Goal: Task Accomplishment & Management: Manage account settings

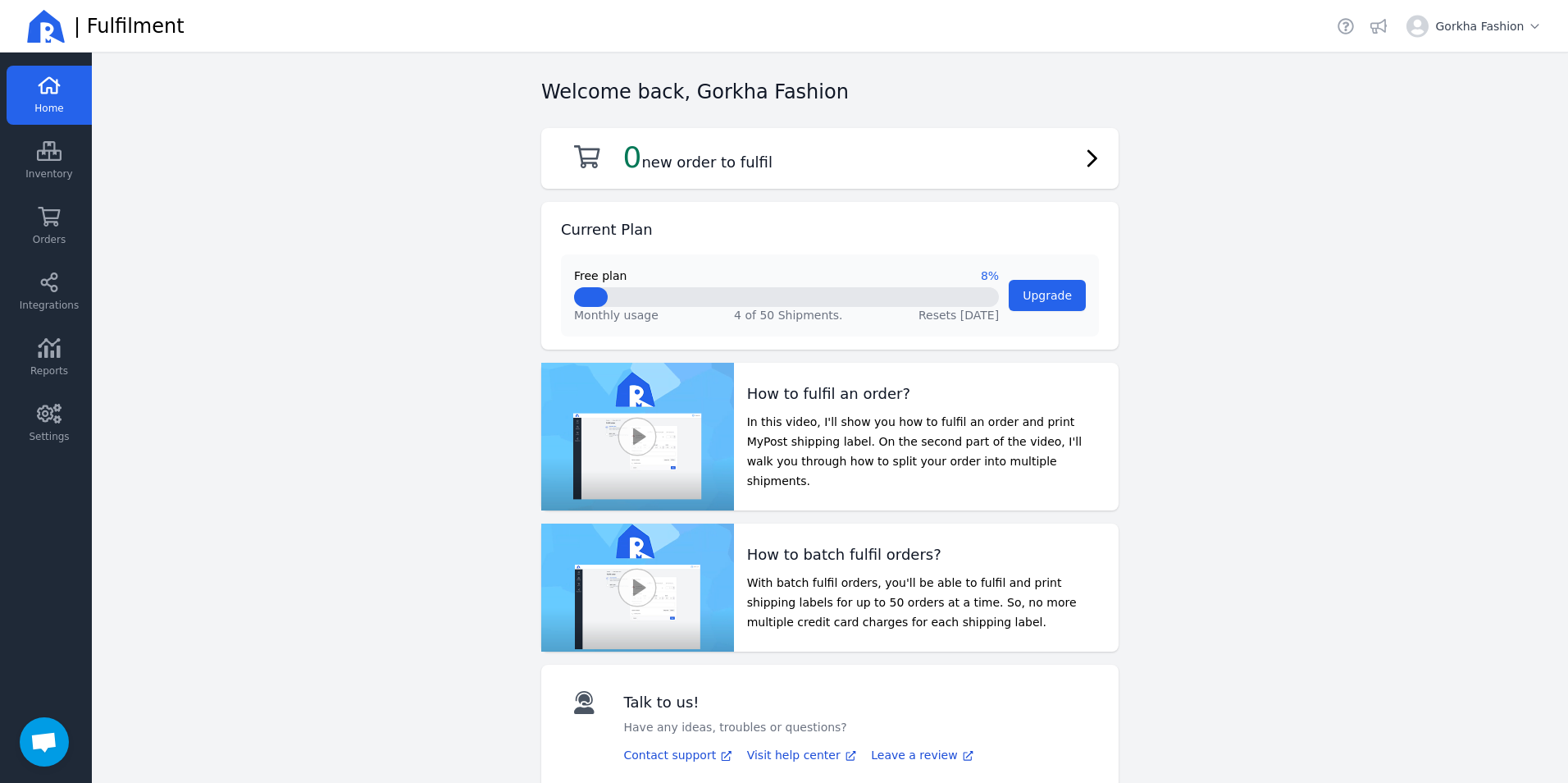
click at [62, 95] on link "Home" at bounding box center [49, 95] width 86 height 59
click at [60, 95] on icon at bounding box center [49, 86] width 25 height 20
click at [56, 227] on link "Orders" at bounding box center [49, 227] width 86 height 59
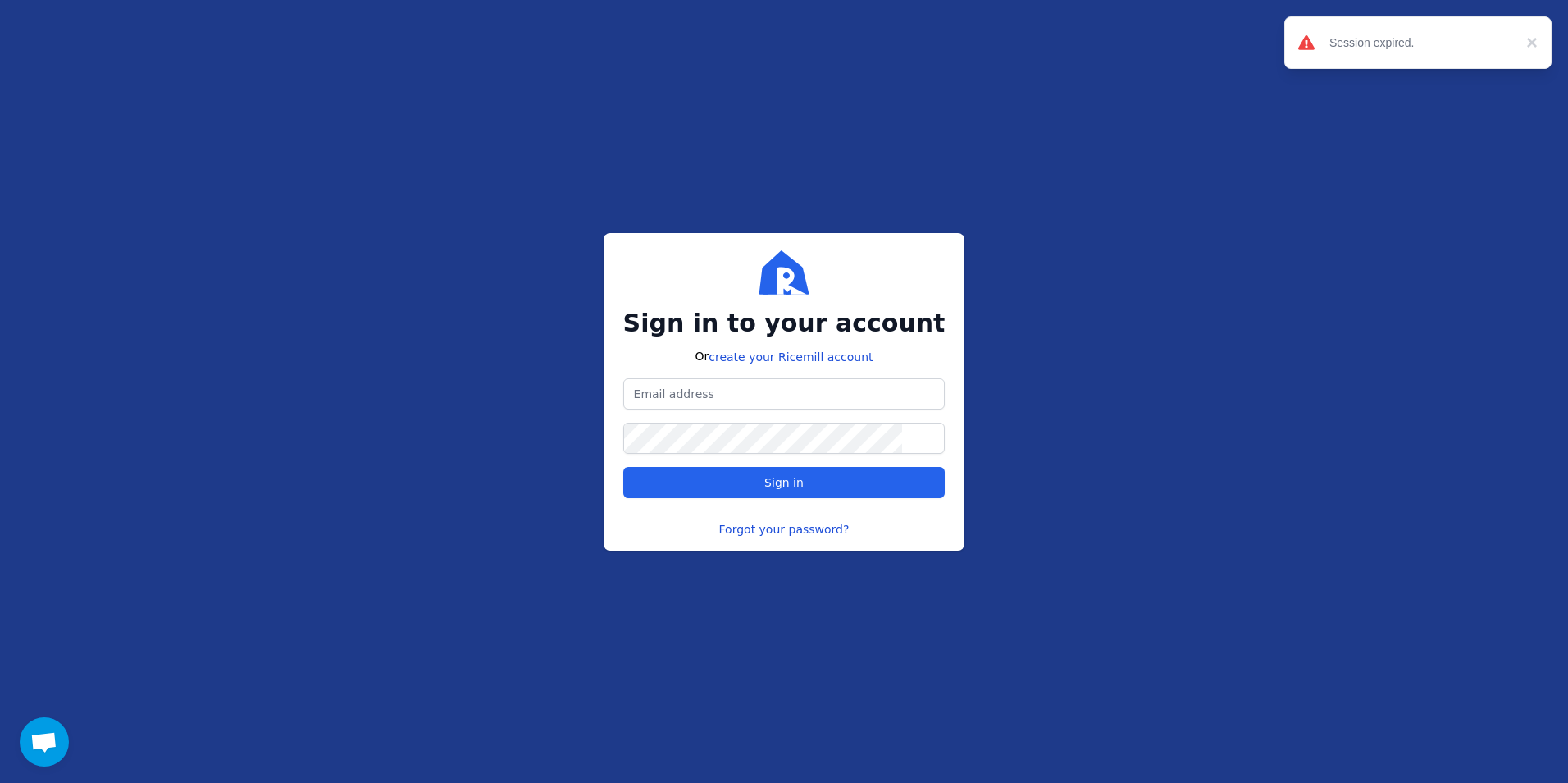
type input "[DOMAIN_NAME][EMAIL_ADDRESS][DOMAIN_NAME]"
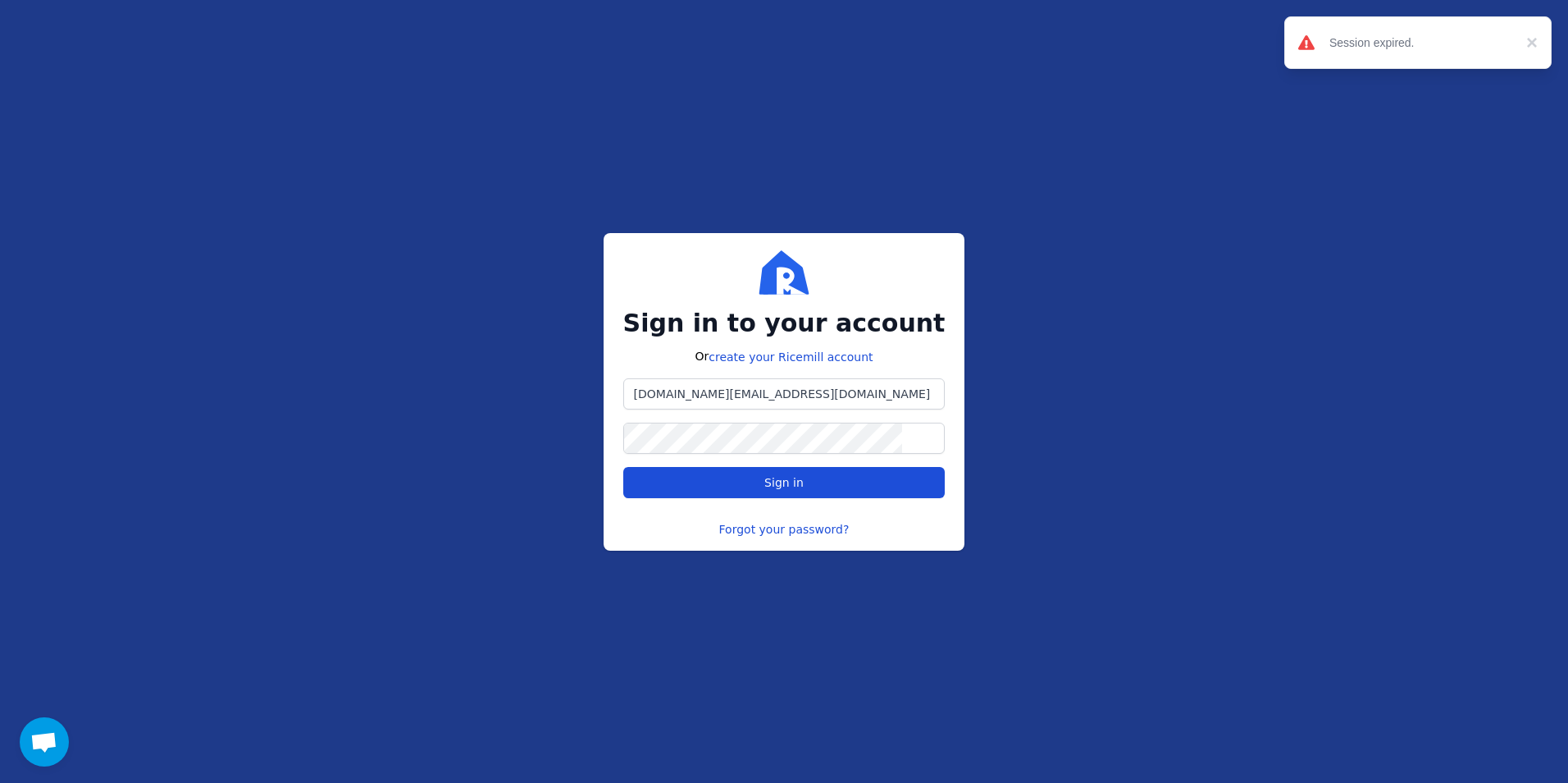
click at [792, 495] on button "Sign in" at bounding box center [784, 482] width 323 height 31
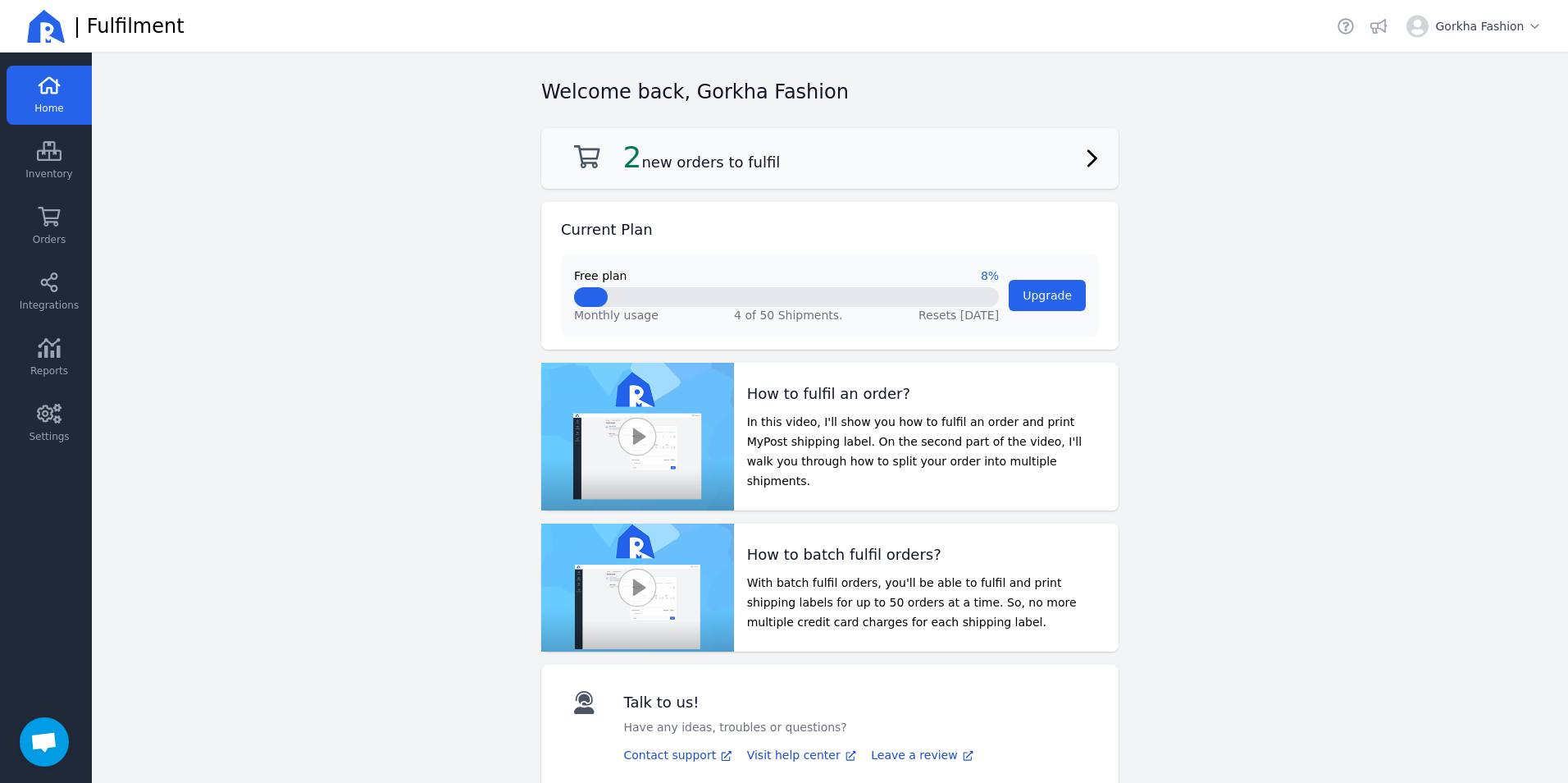
click at [702, 169] on h2 "2 new orders to fulfil" at bounding box center [702, 157] width 158 height 33
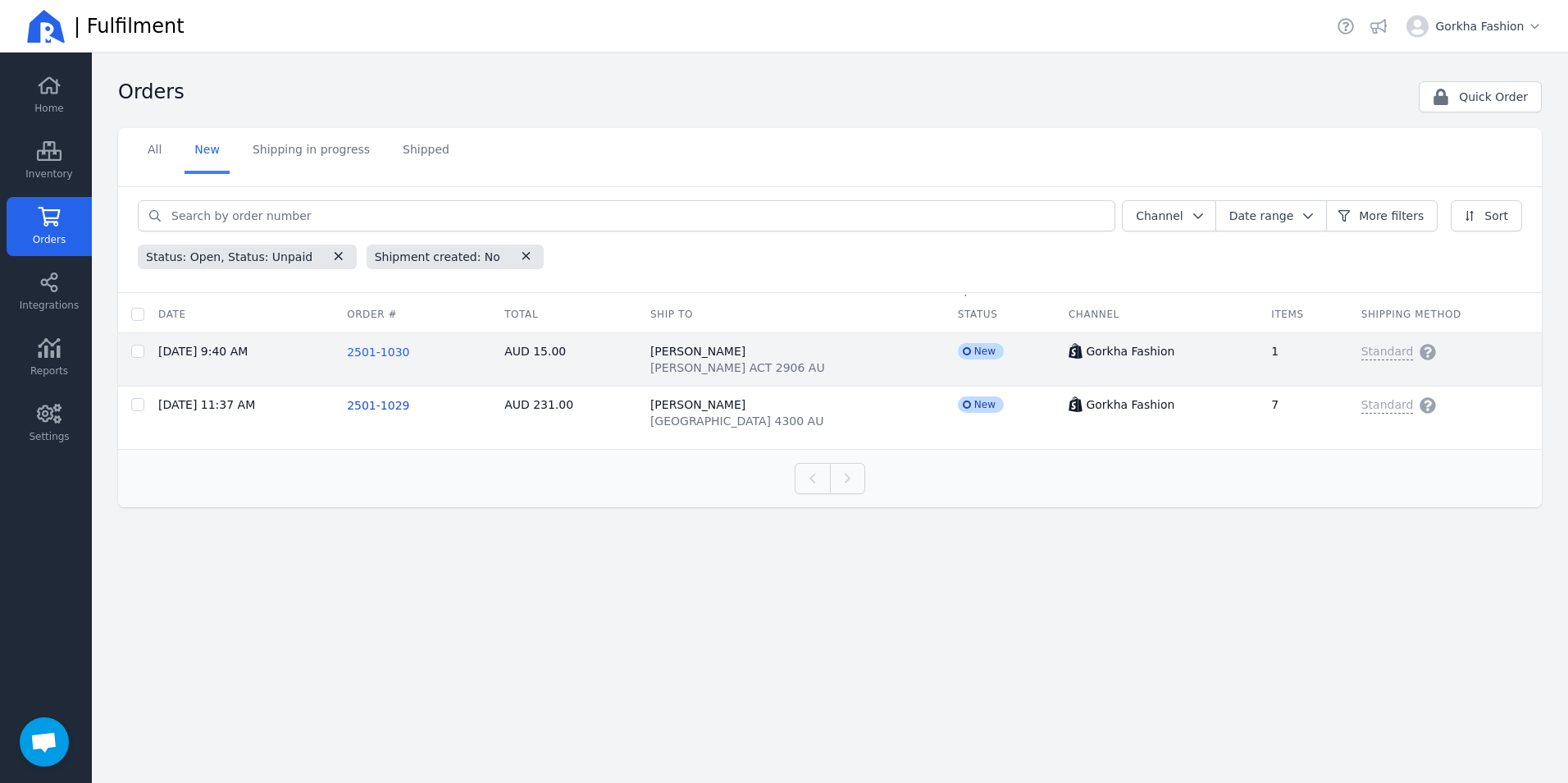
click at [370, 355] on span "2501-1030" at bounding box center [378, 351] width 62 height 13
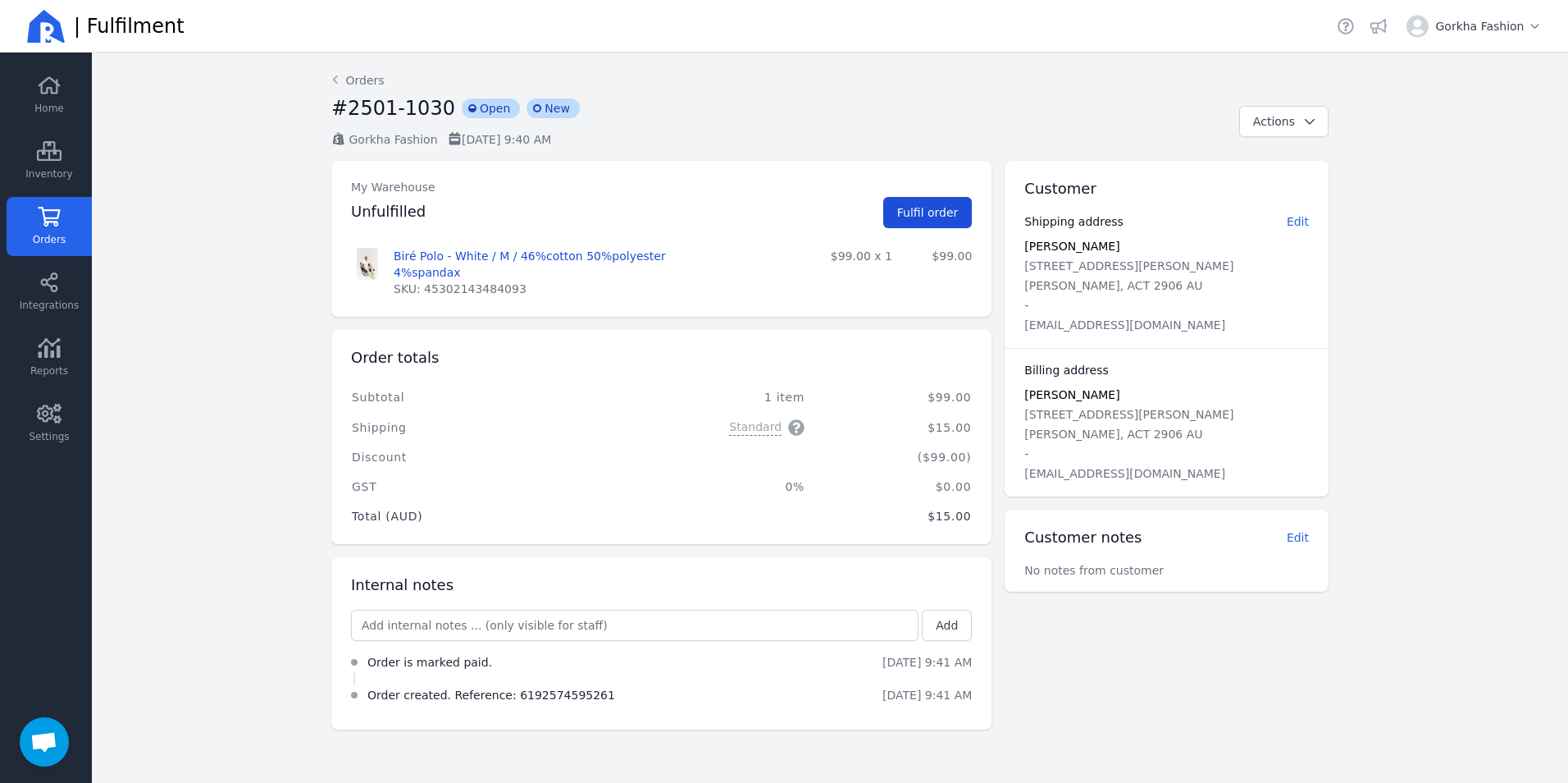
click at [938, 215] on span "Fulfil order" at bounding box center [928, 212] width 62 height 13
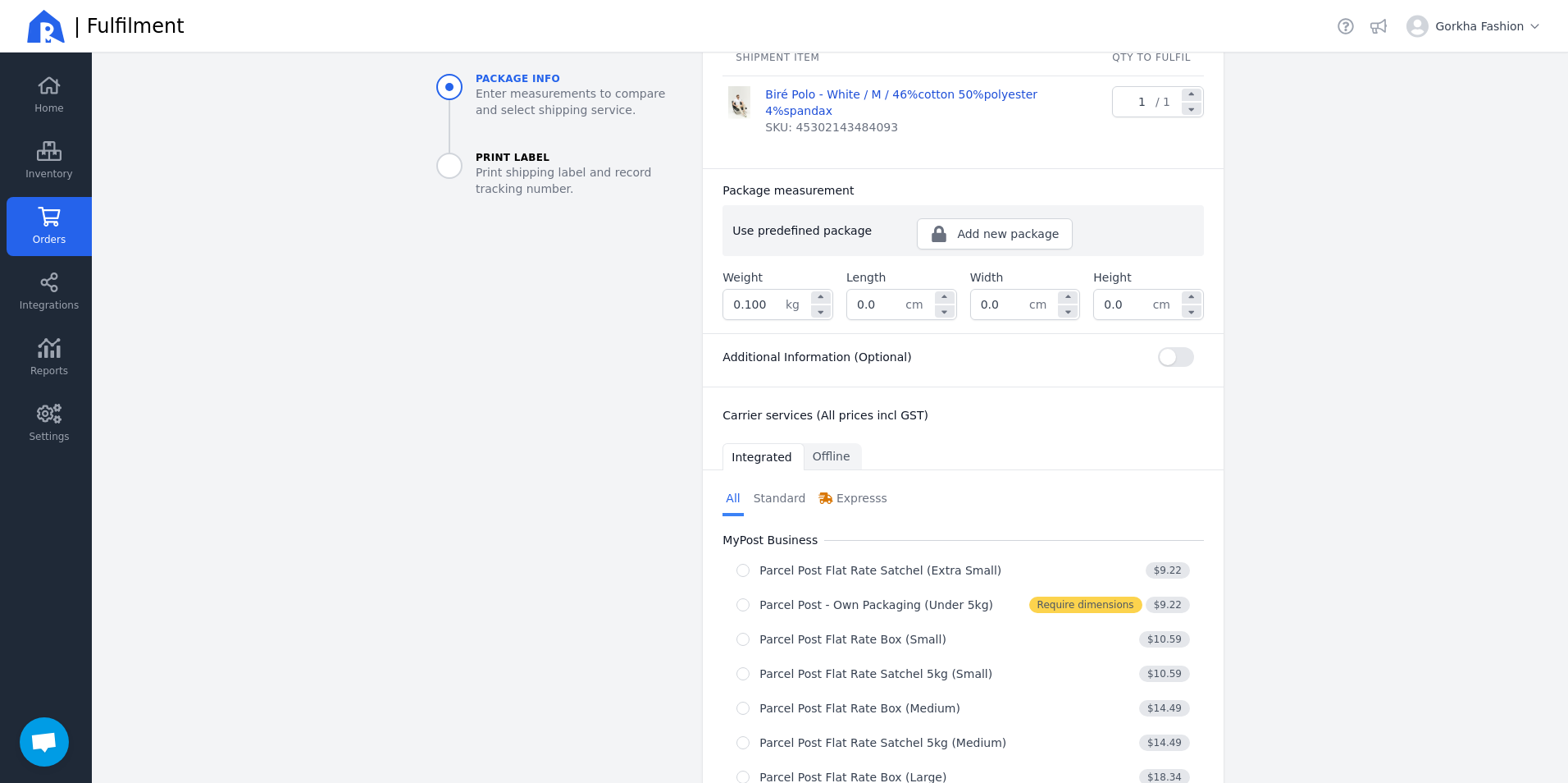
scroll to position [248, 0]
click at [818, 310] on icon at bounding box center [821, 312] width 5 height 4
click at [814, 293] on icon at bounding box center [821, 297] width 15 height 10
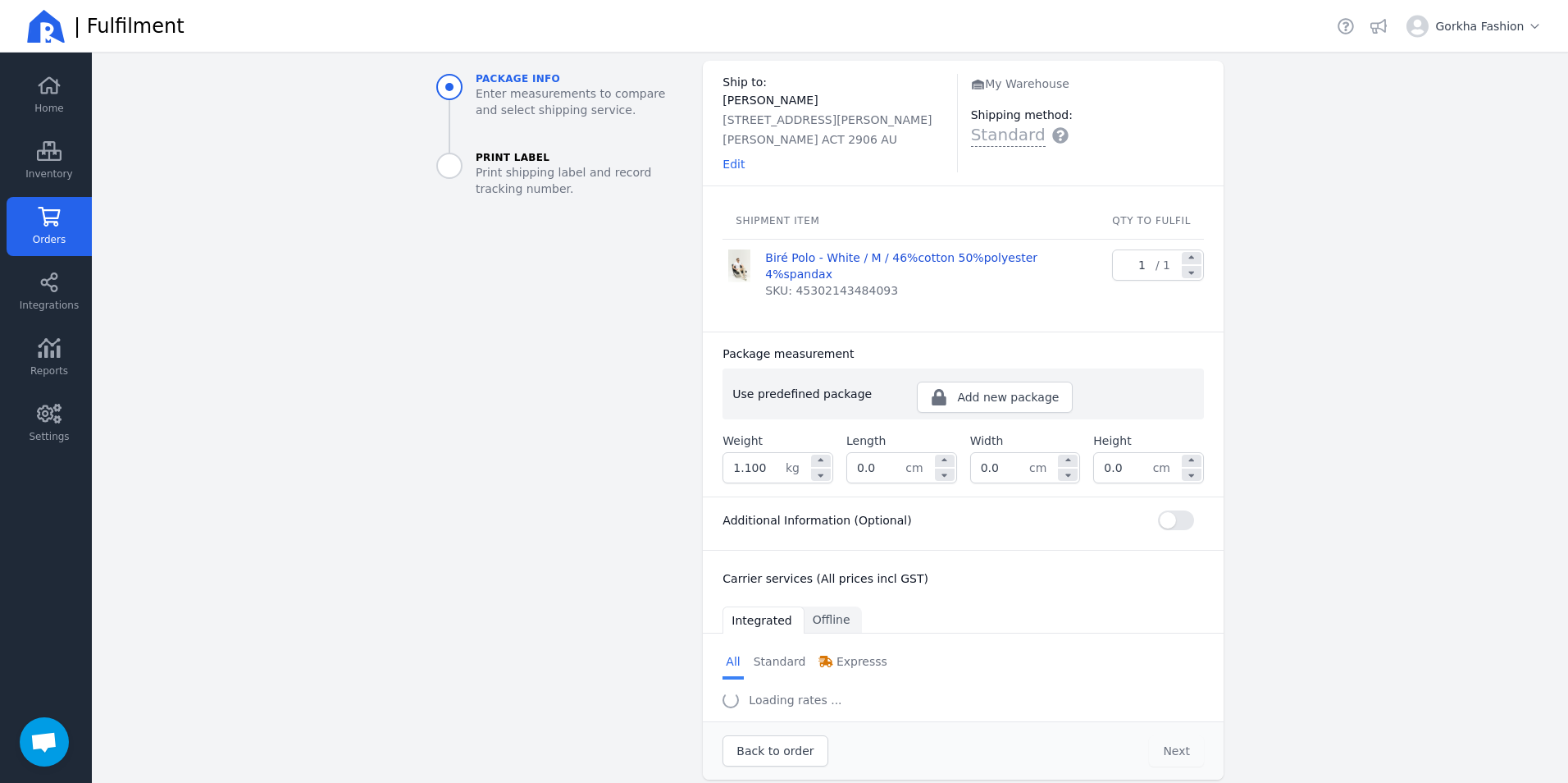
click at [816, 466] on div "1.100 kg" at bounding box center [778, 467] width 111 height 31
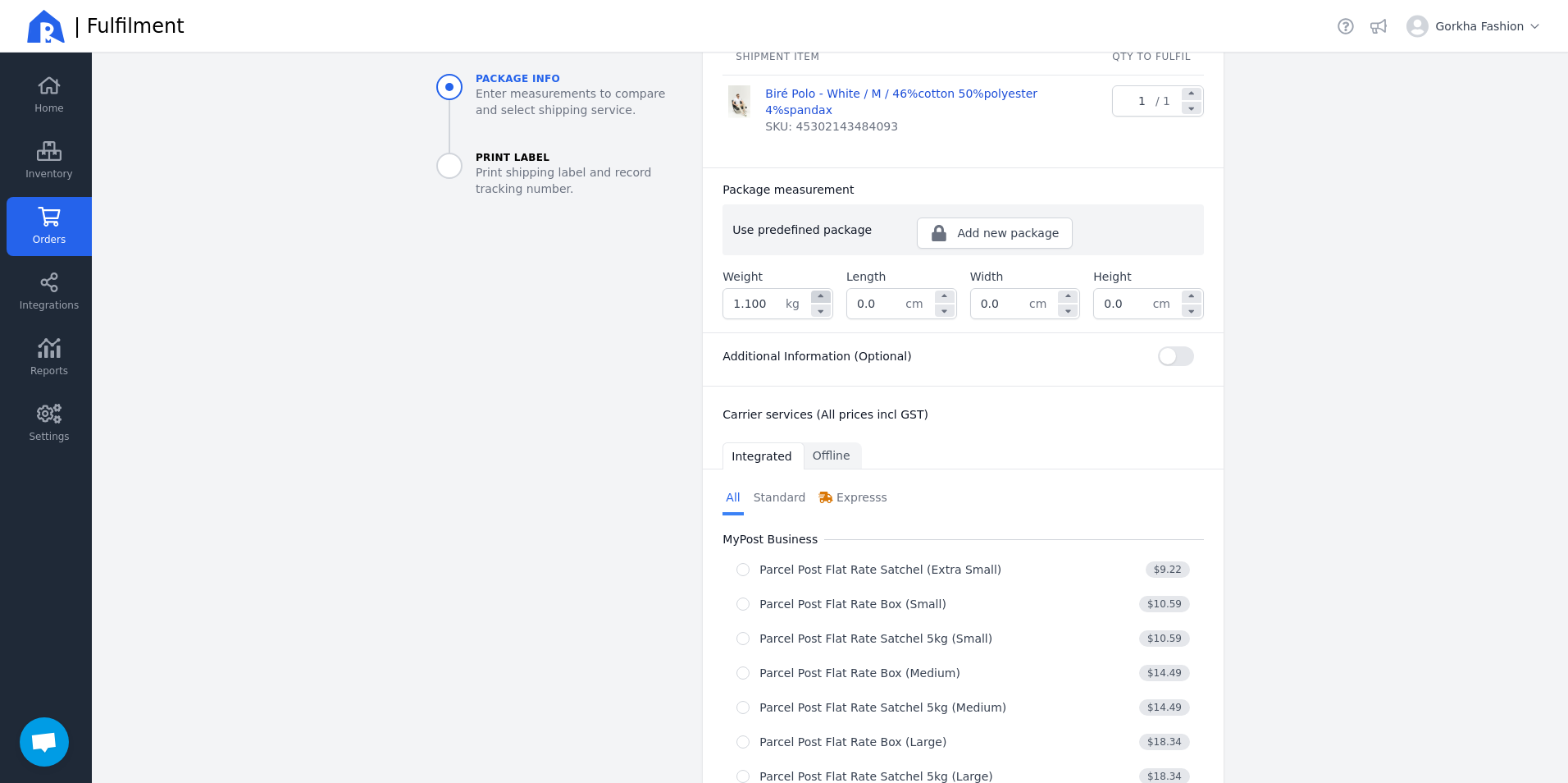
click at [814, 293] on icon at bounding box center [821, 297] width 15 height 10
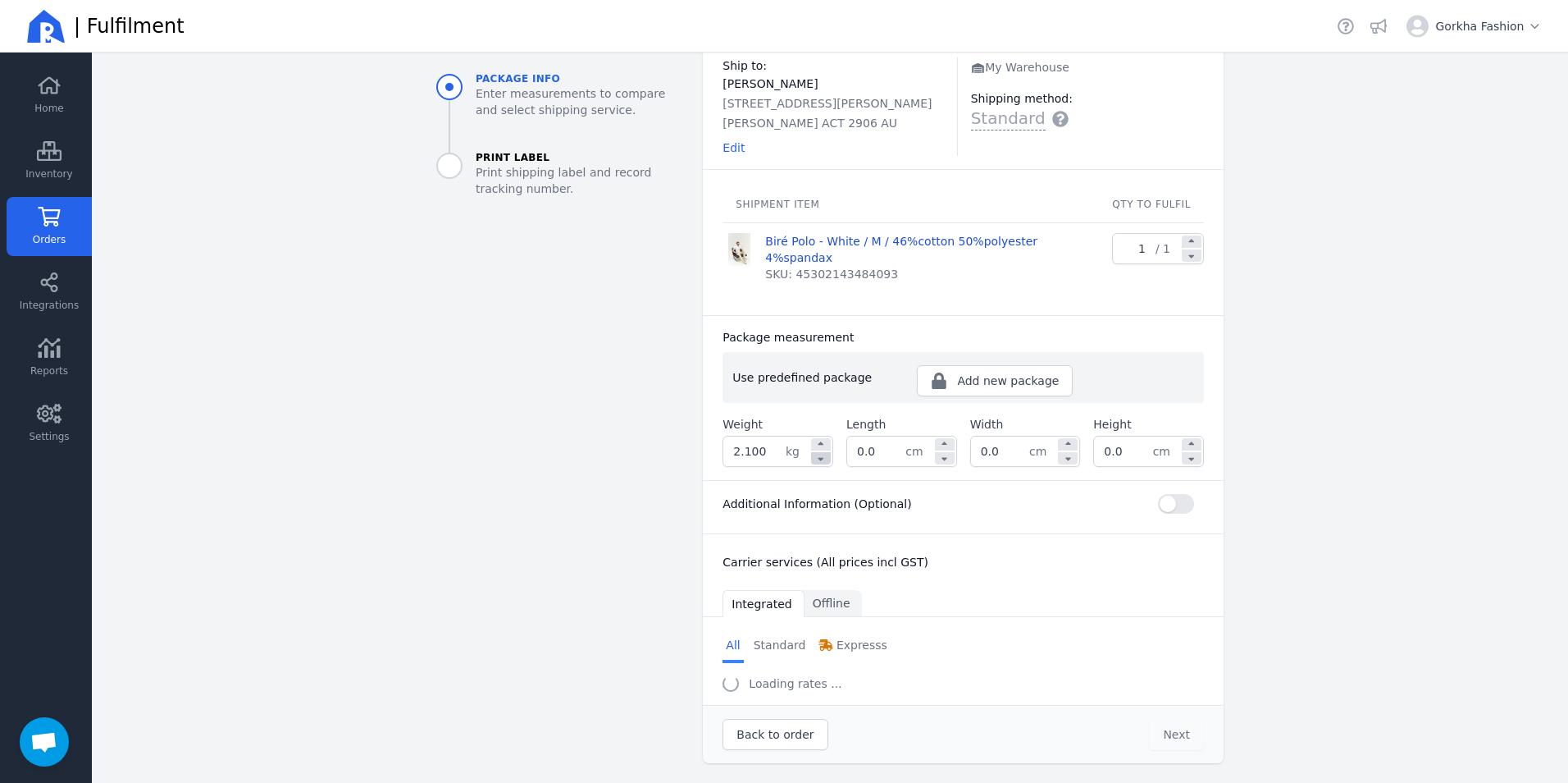
click at [813, 616] on div "Select a tab All Standard Expresss All Standard Expresss Loading rates ..." at bounding box center [964, 660] width 521 height 88
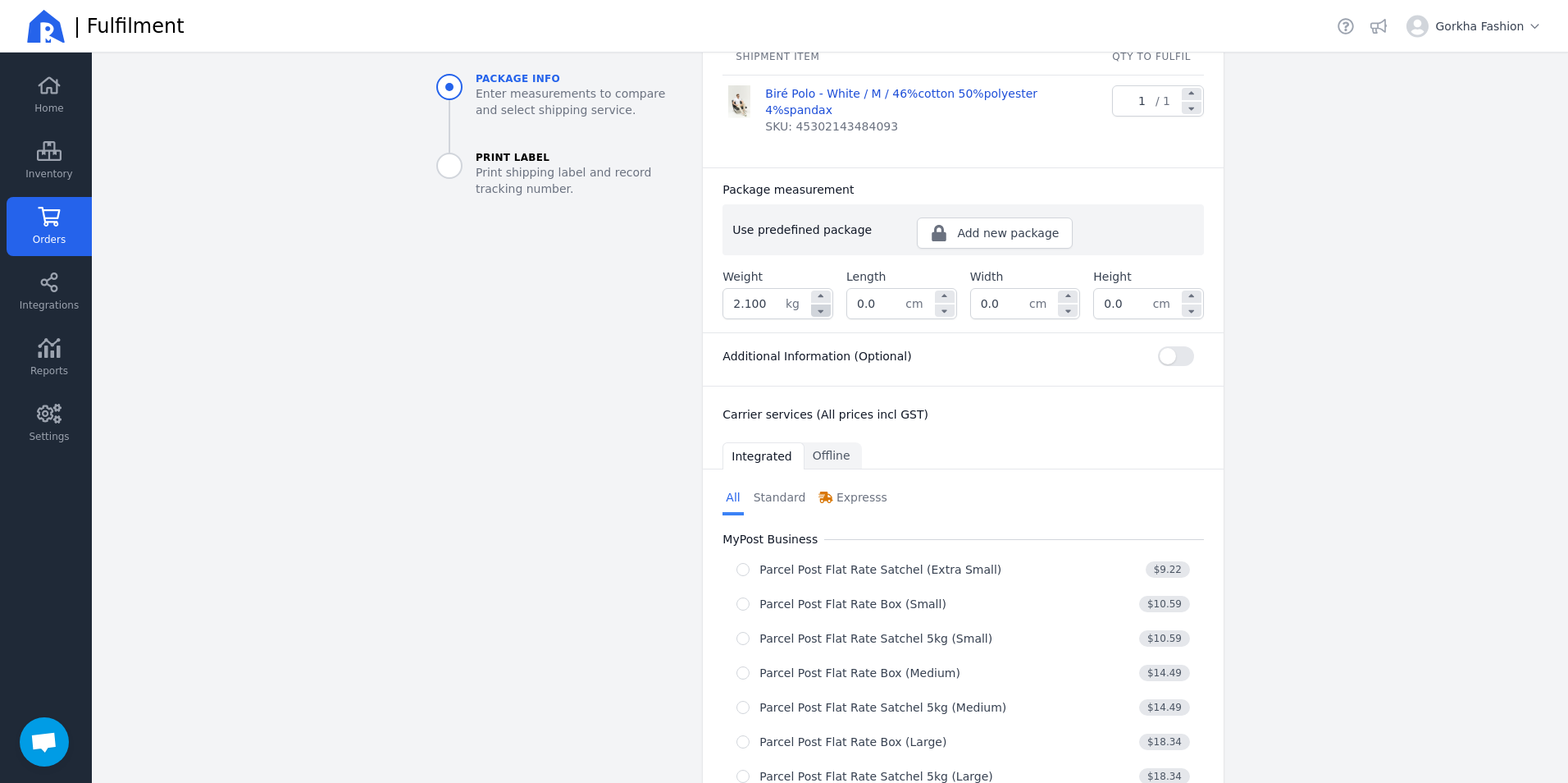
click at [817, 304] on icon at bounding box center [821, 309] width 15 height 10
type input "1.100"
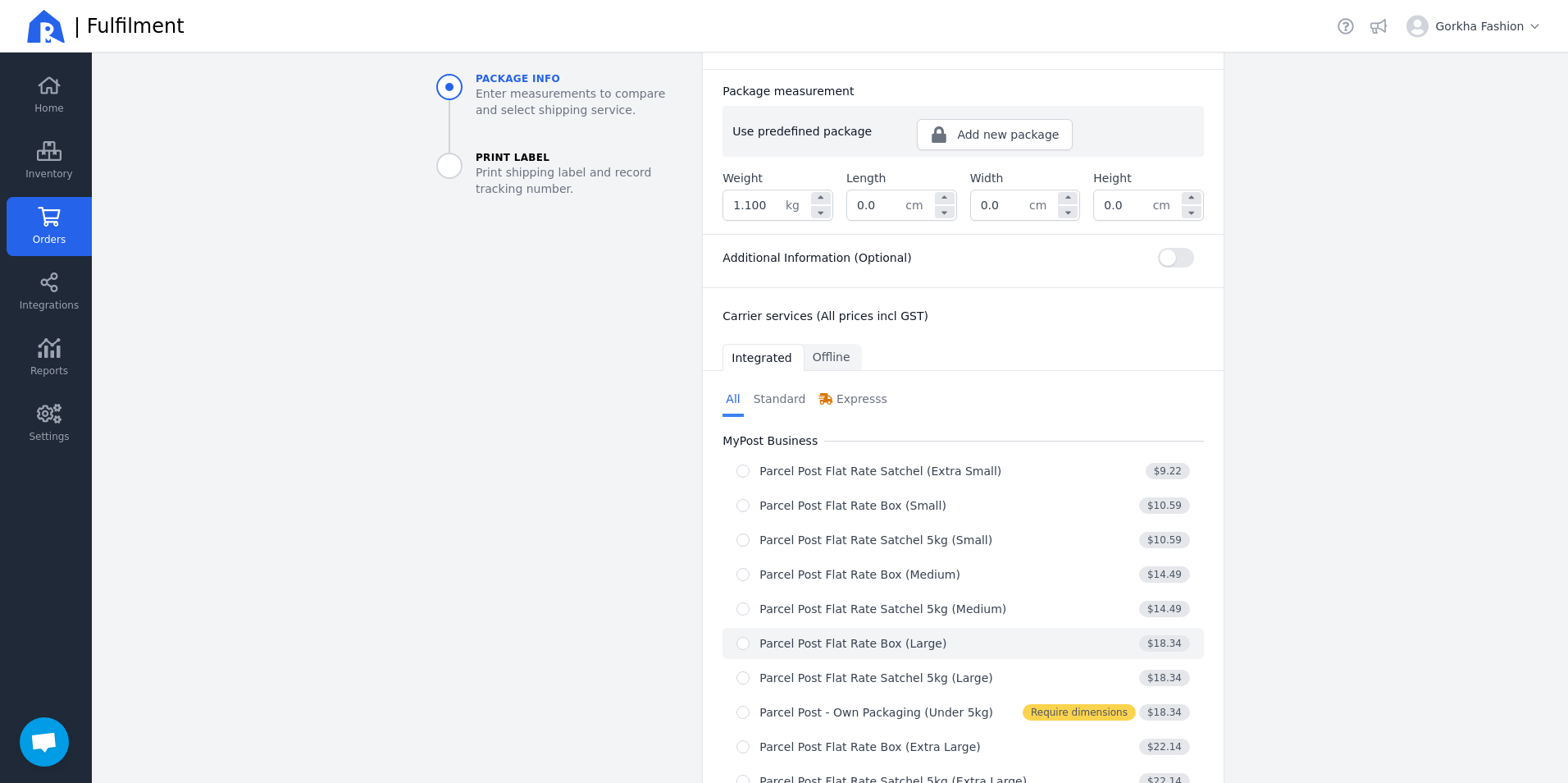
scroll to position [576, 0]
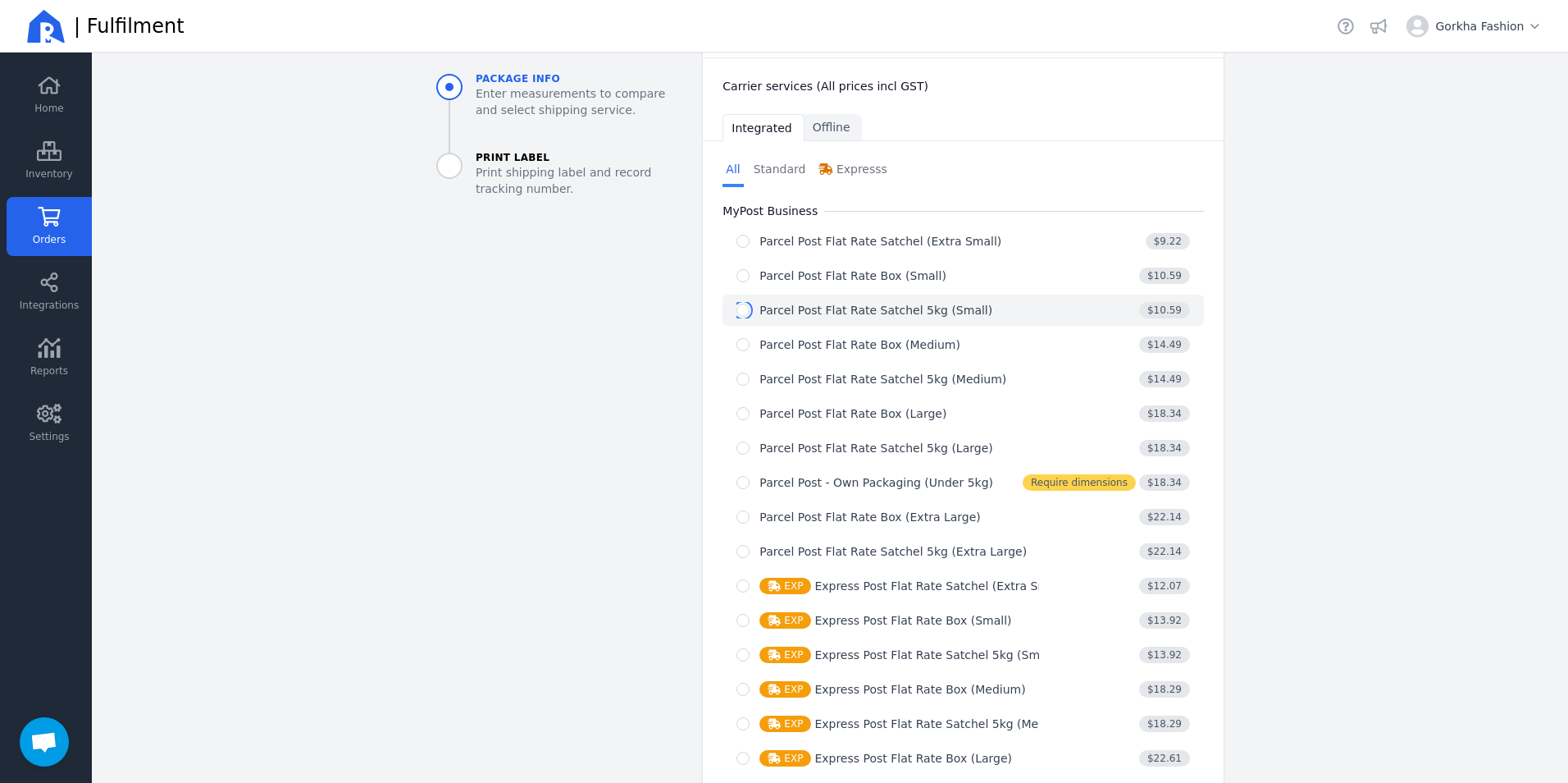
click at [739, 303] on input "radio" at bounding box center [743, 309] width 13 height 13
radio input "true"
select select "0"
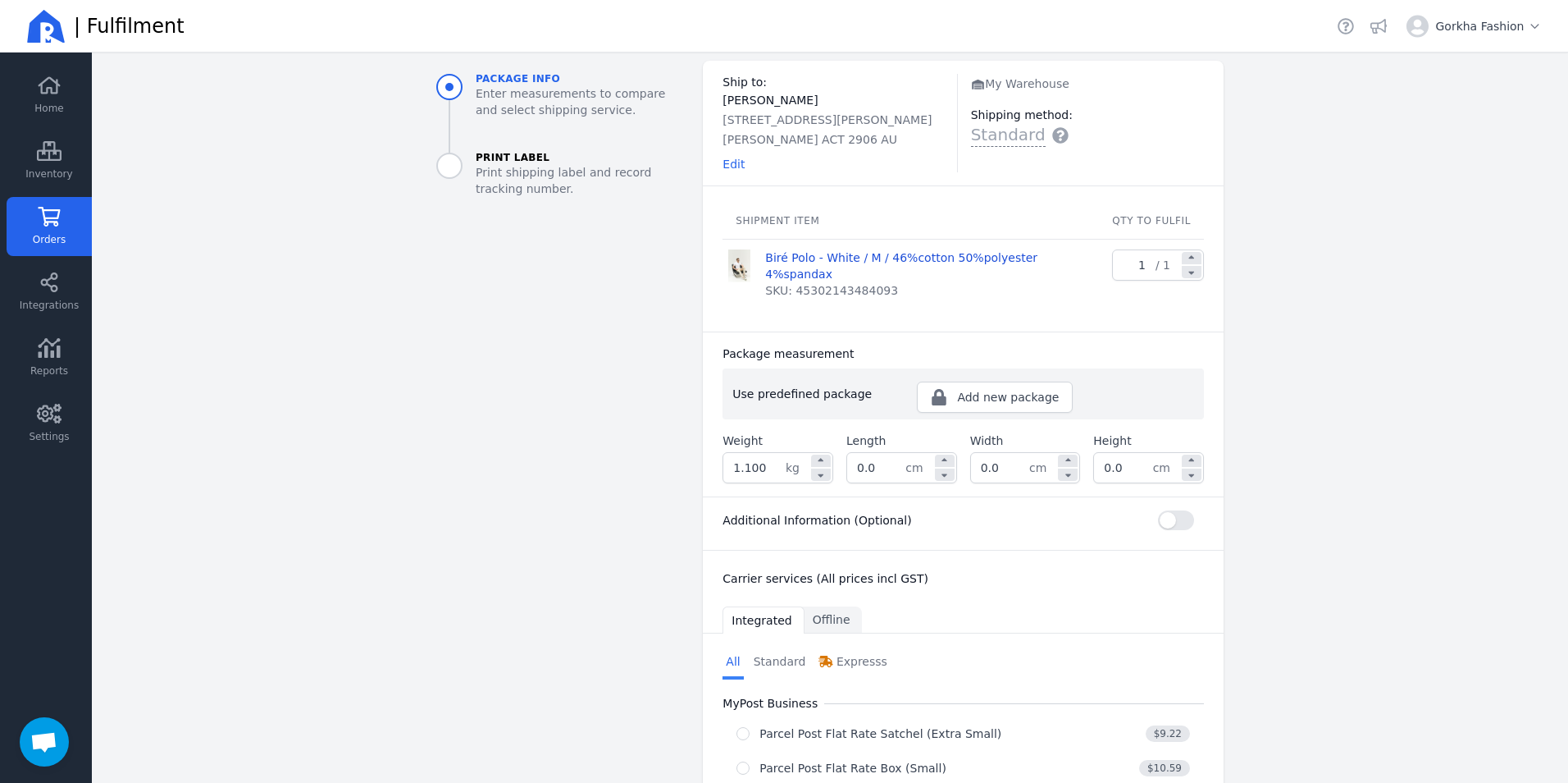
scroll to position [2, 0]
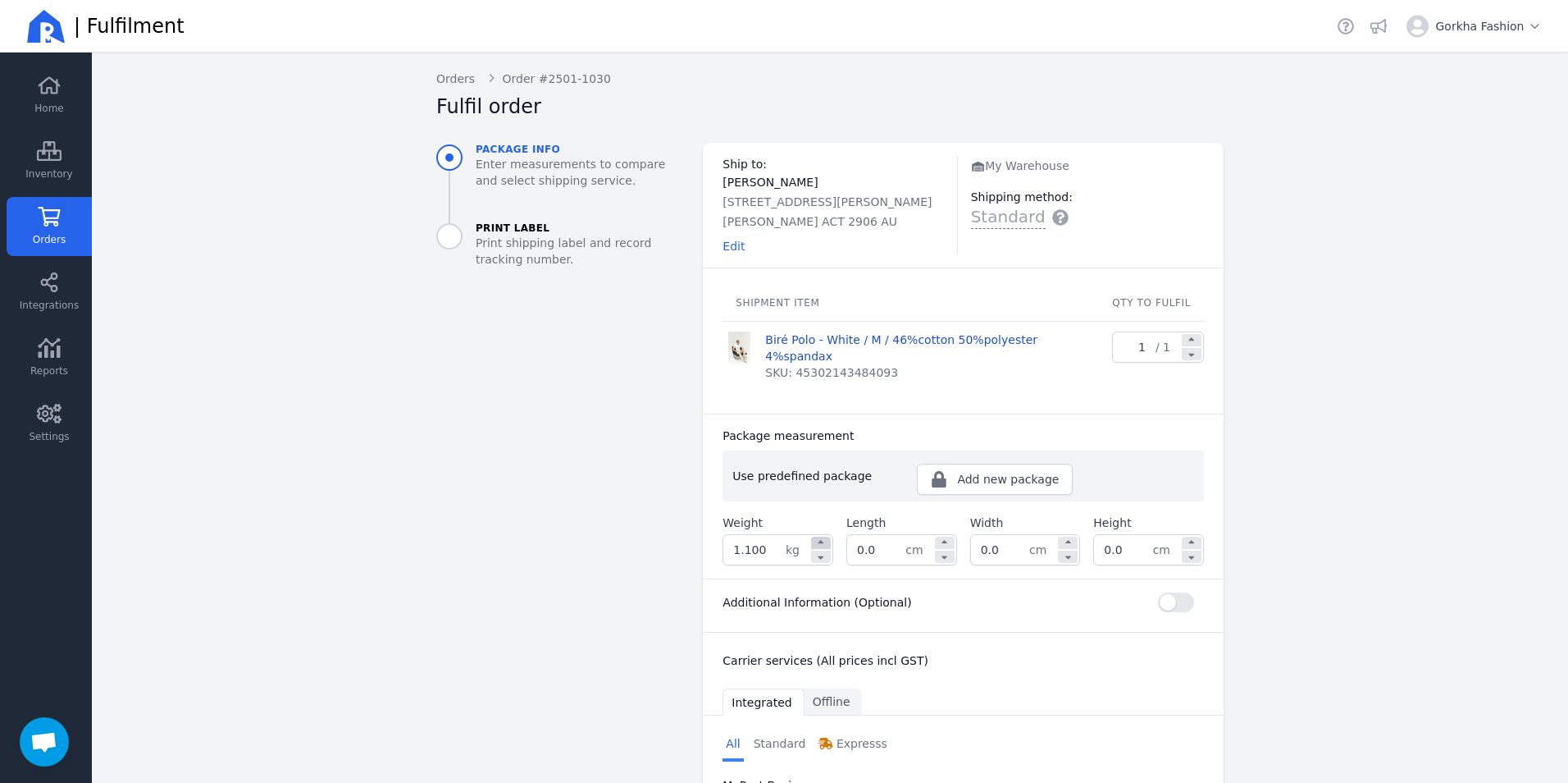
click at [816, 539] on icon at bounding box center [821, 543] width 15 height 10
click at [822, 550] on div at bounding box center [821, 556] width 20 height 12
type input "1.100"
select select "0"
click at [822, 550] on div at bounding box center [821, 556] width 20 height 12
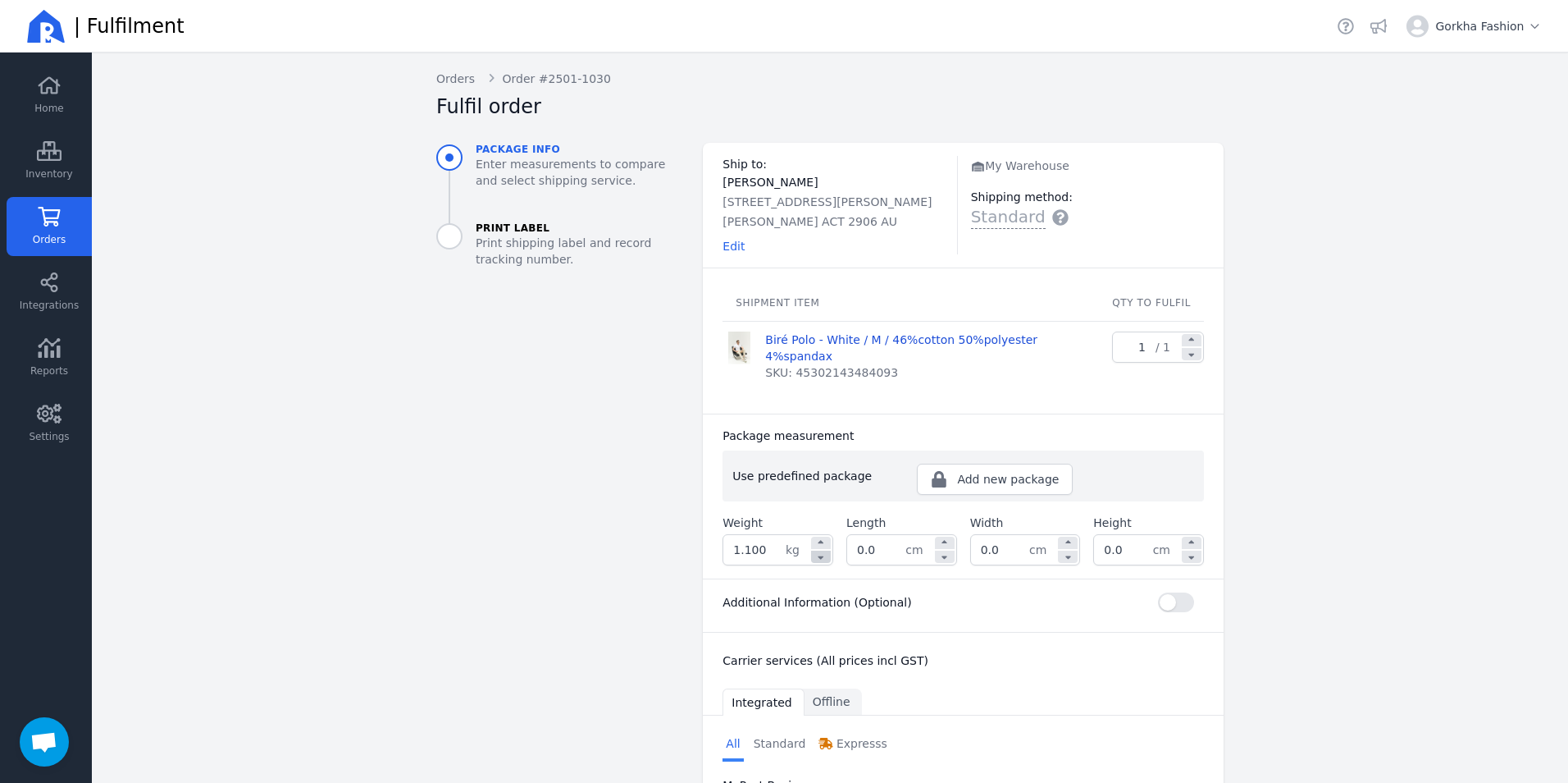
type input "0.100"
click at [822, 550] on div at bounding box center [821, 556] width 20 height 12
select select "0"
click at [758, 535] on input "0.100" at bounding box center [755, 549] width 62 height 29
type input "0.500"
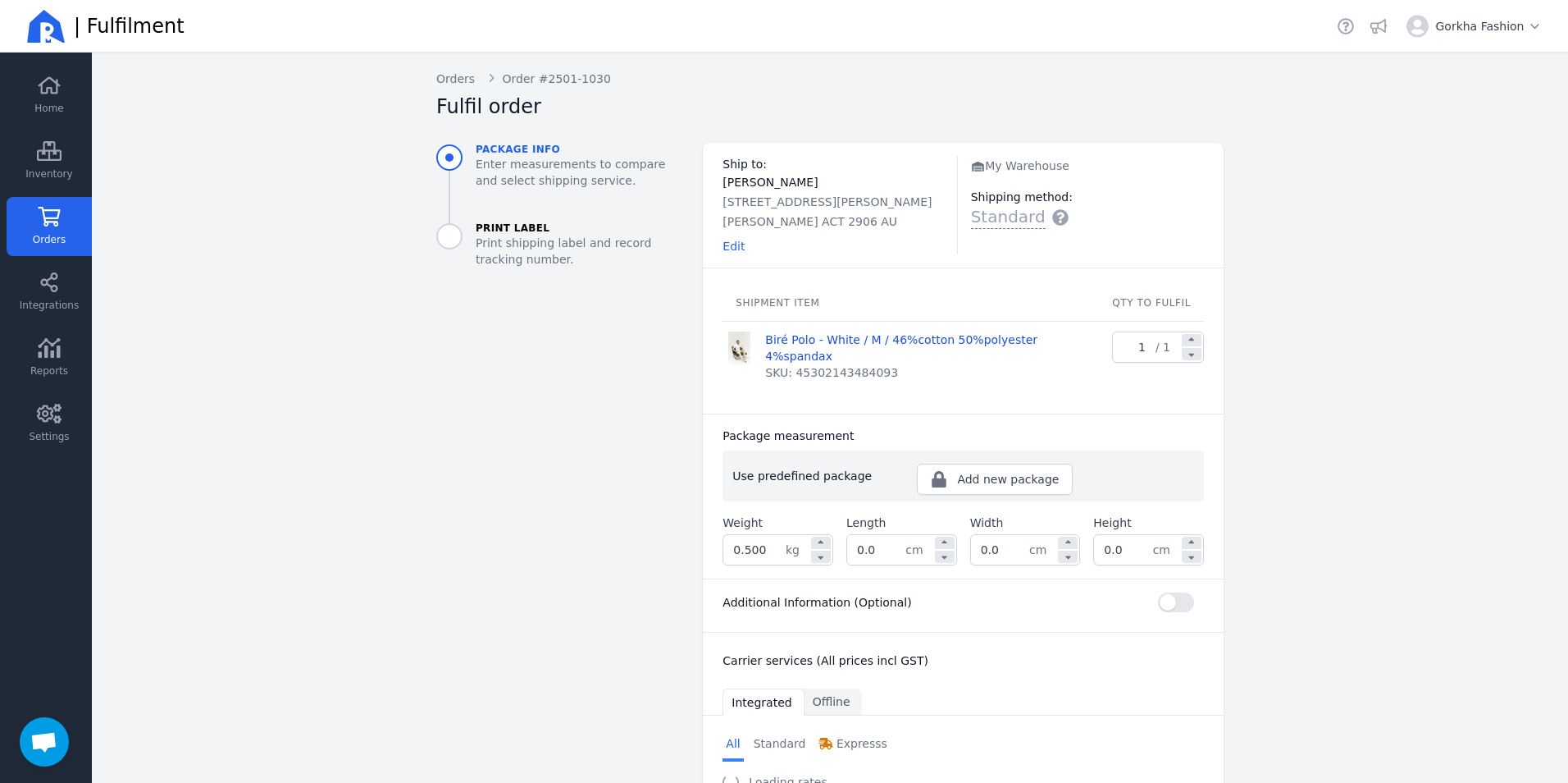
click at [1043, 599] on div "Additional Information (Optional) Shipping instructions optional Your reference…" at bounding box center [964, 606] width 521 height 54
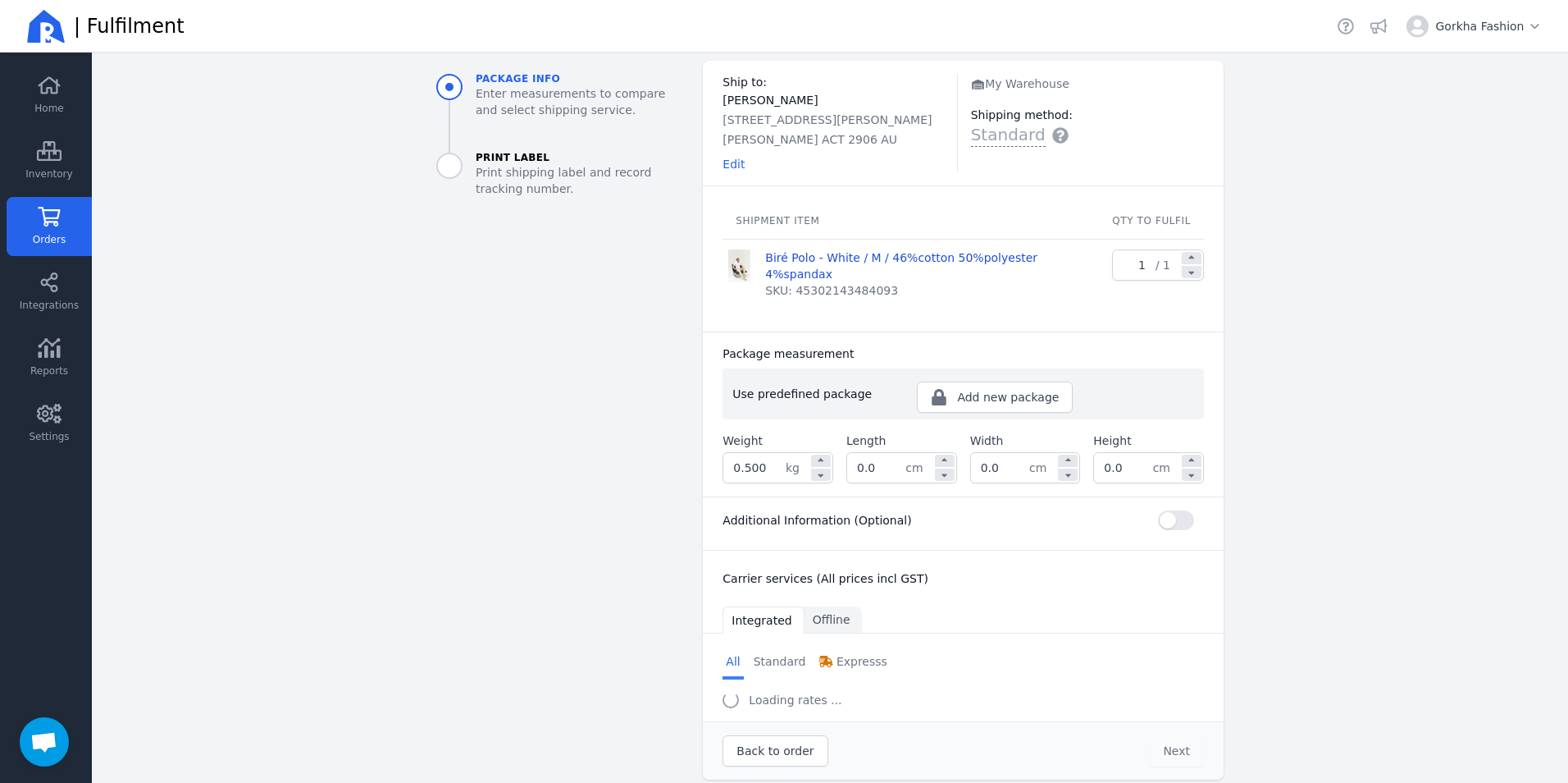
select select "0"
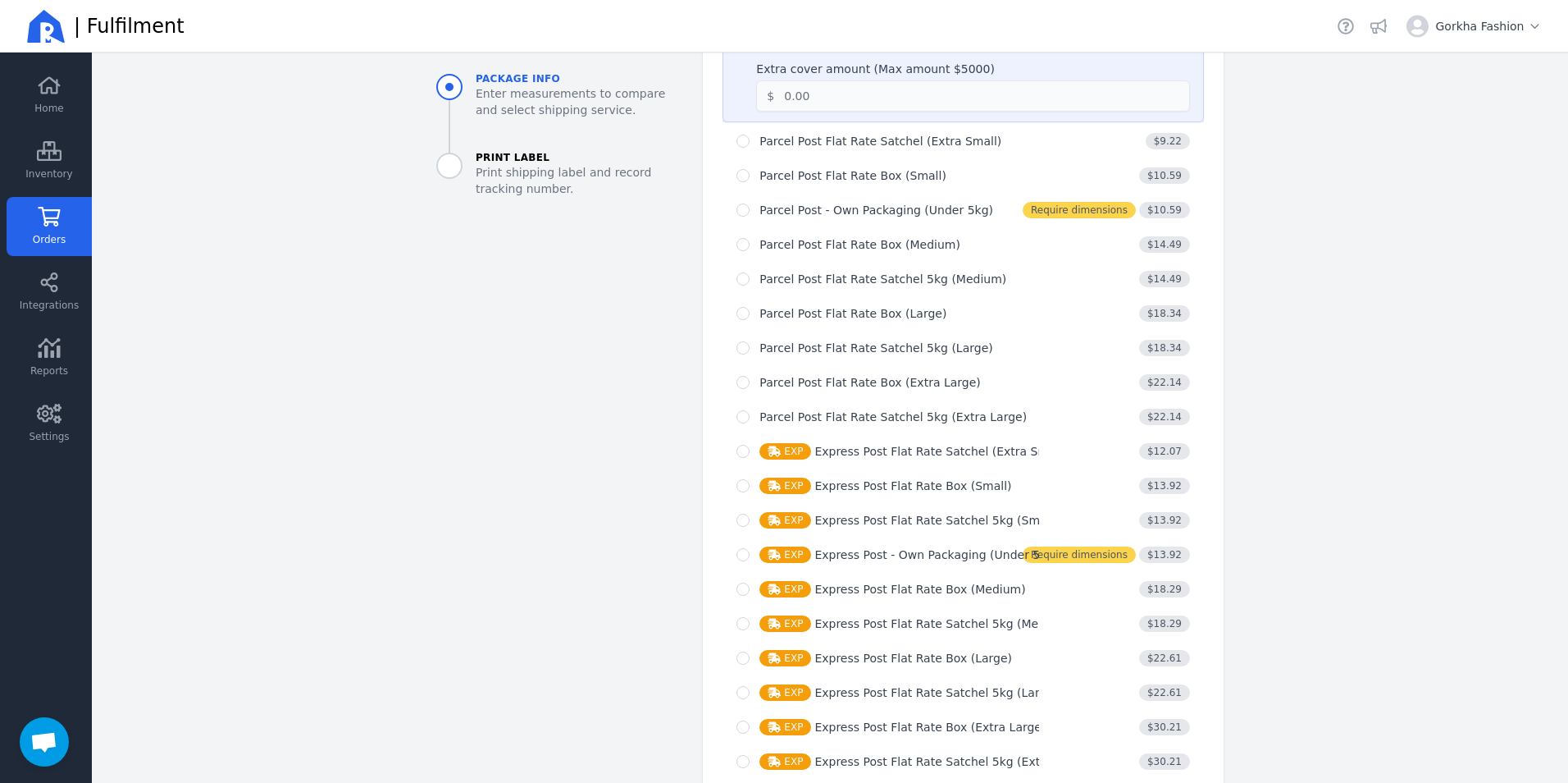
scroll to position [960, 0]
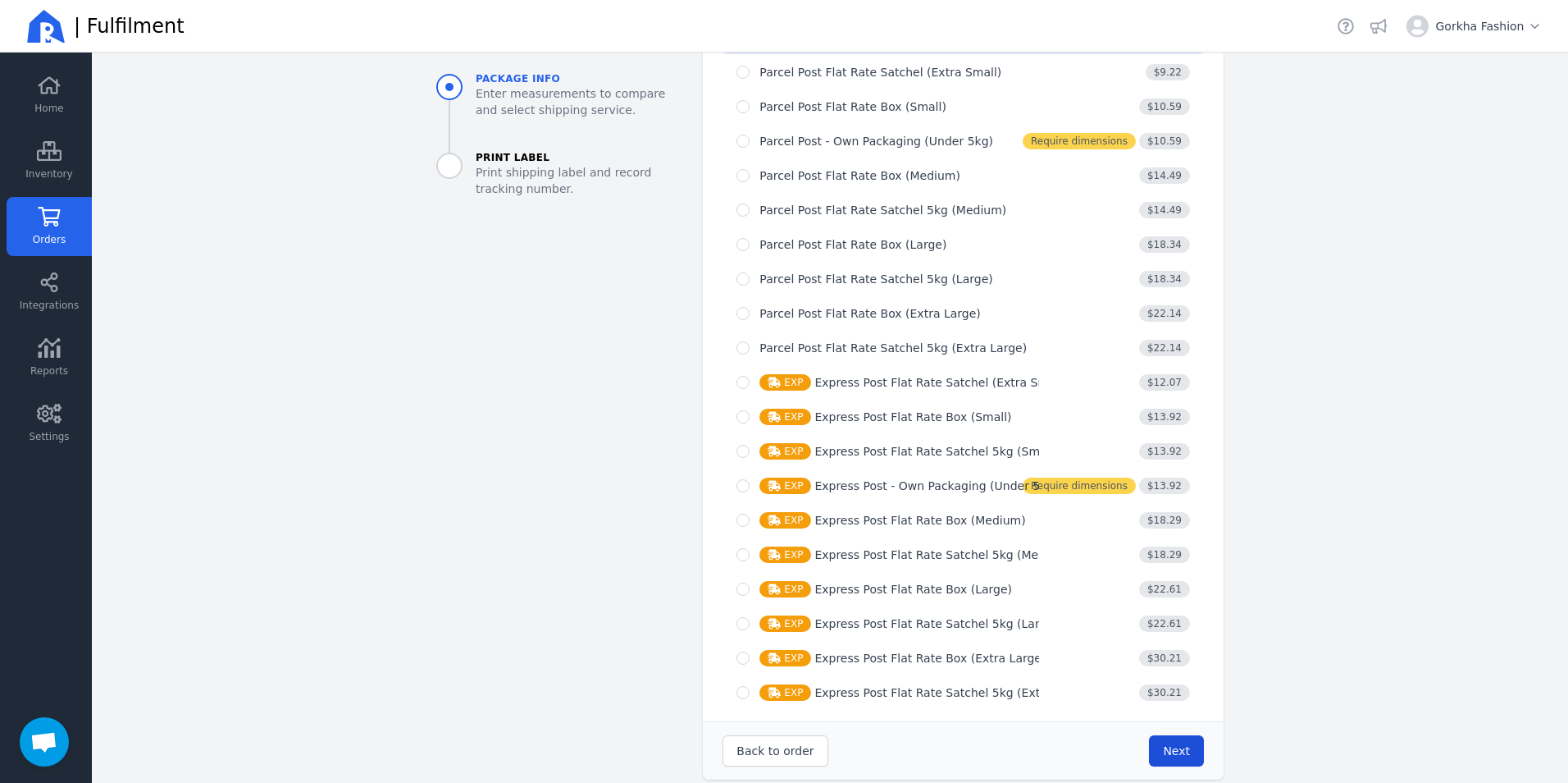
click at [1156, 735] on button "Next" at bounding box center [1177, 750] width 55 height 31
drag, startPoint x: 1145, startPoint y: 730, endPoint x: 1158, endPoint y: 731, distance: 13.0
click at [1149, 735] on button "Next" at bounding box center [1177, 750] width 55 height 31
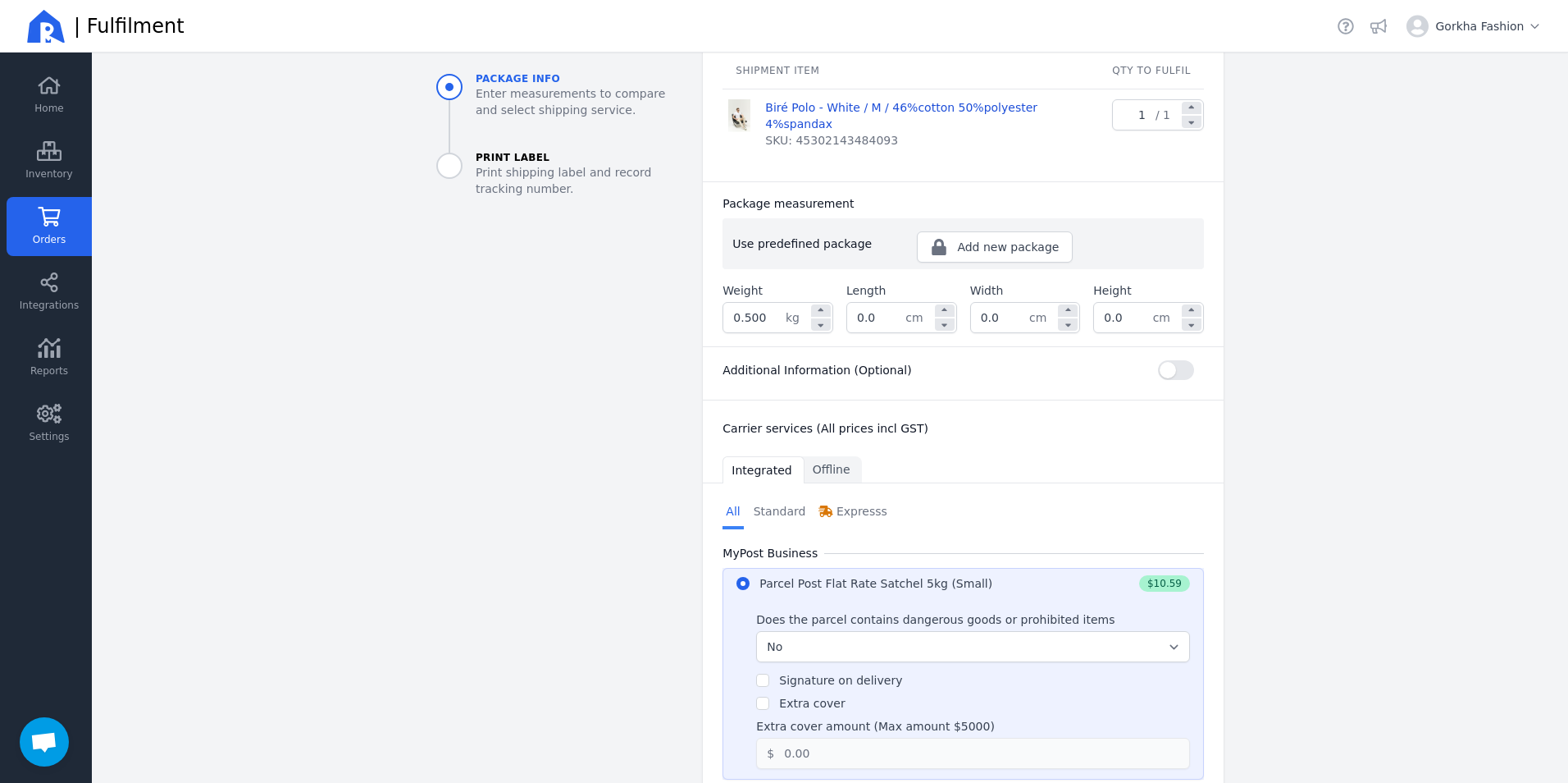
scroll to position [246, 0]
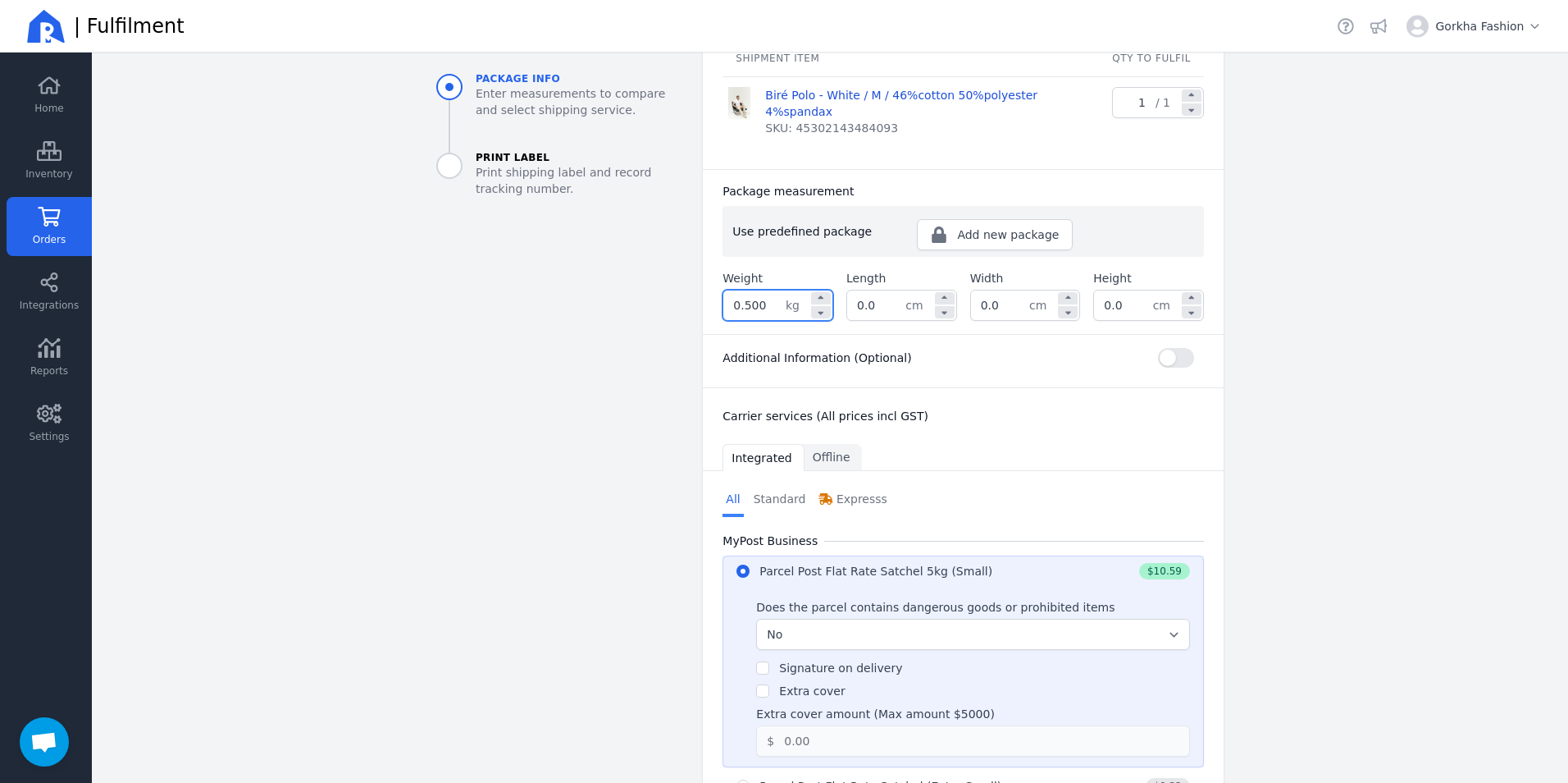
click at [761, 291] on input "0.500" at bounding box center [755, 305] width 62 height 29
type input "0.005"
click at [940, 373] on div "Ship to: [PERSON_NAME] [STREET_ADDRESS][PERSON_NAME][PERSON_NAME] AU Edit My Wa…" at bounding box center [964, 696] width 521 height 1595
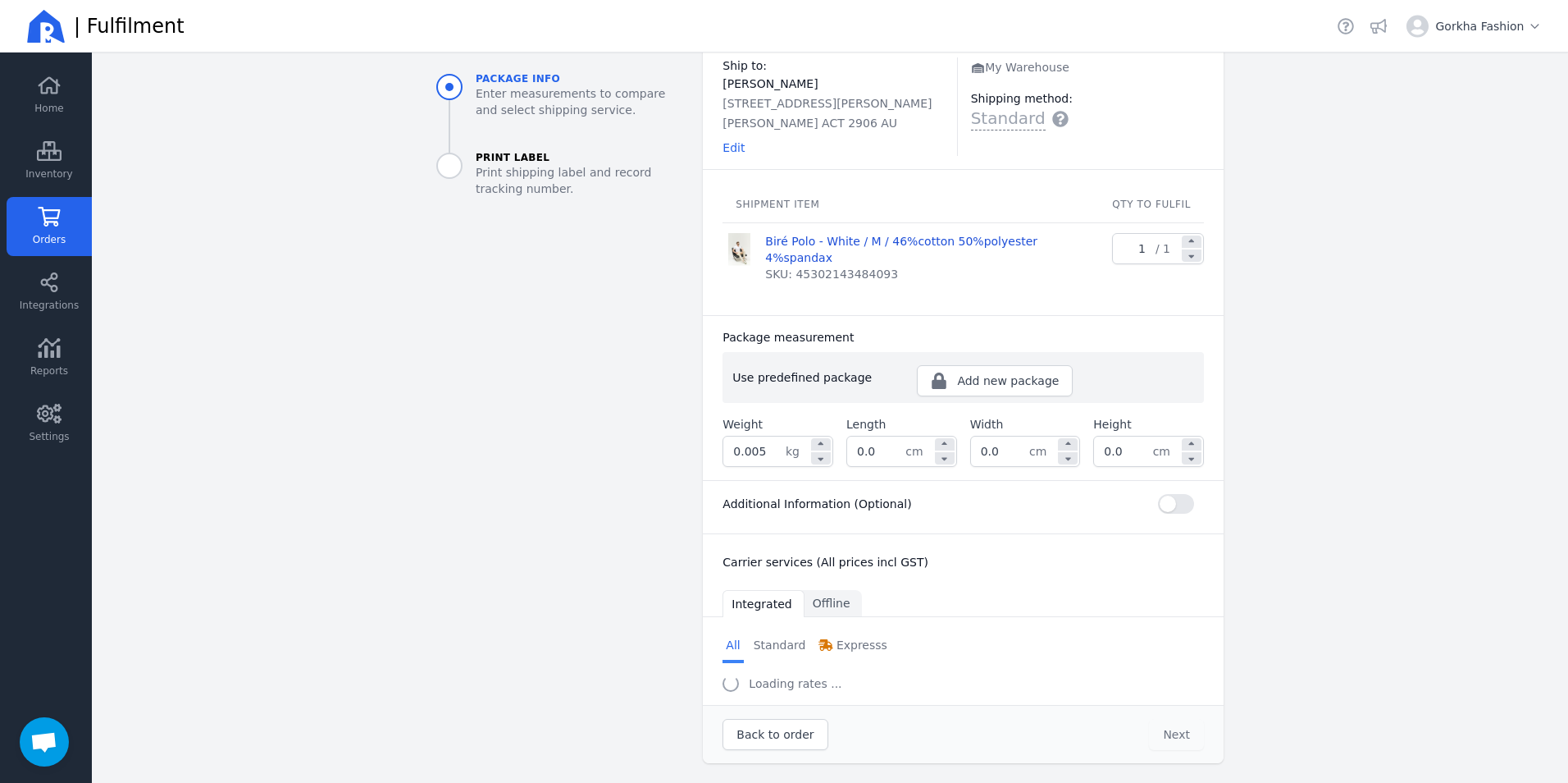
scroll to position [84, 0]
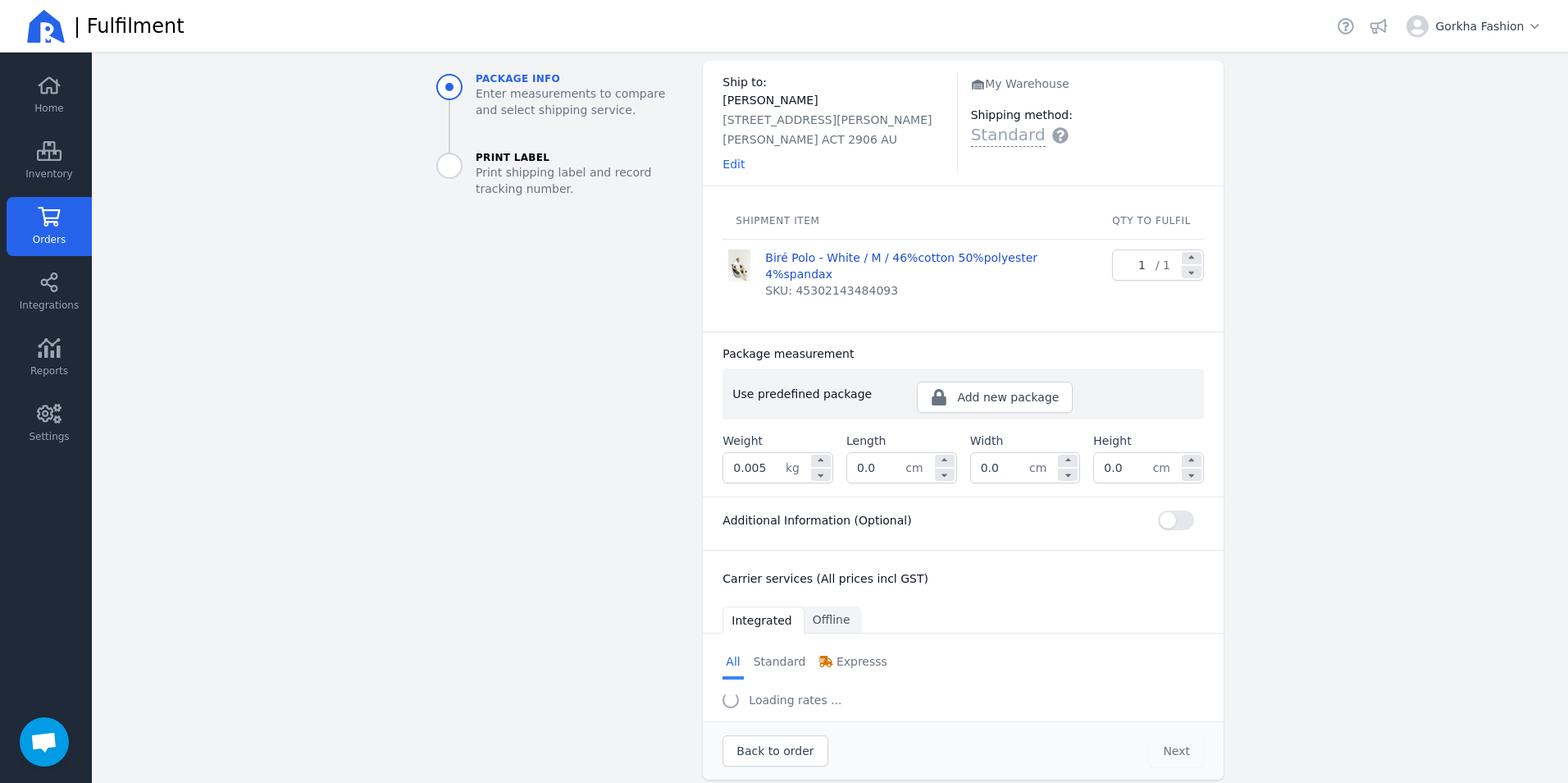
select select "0"
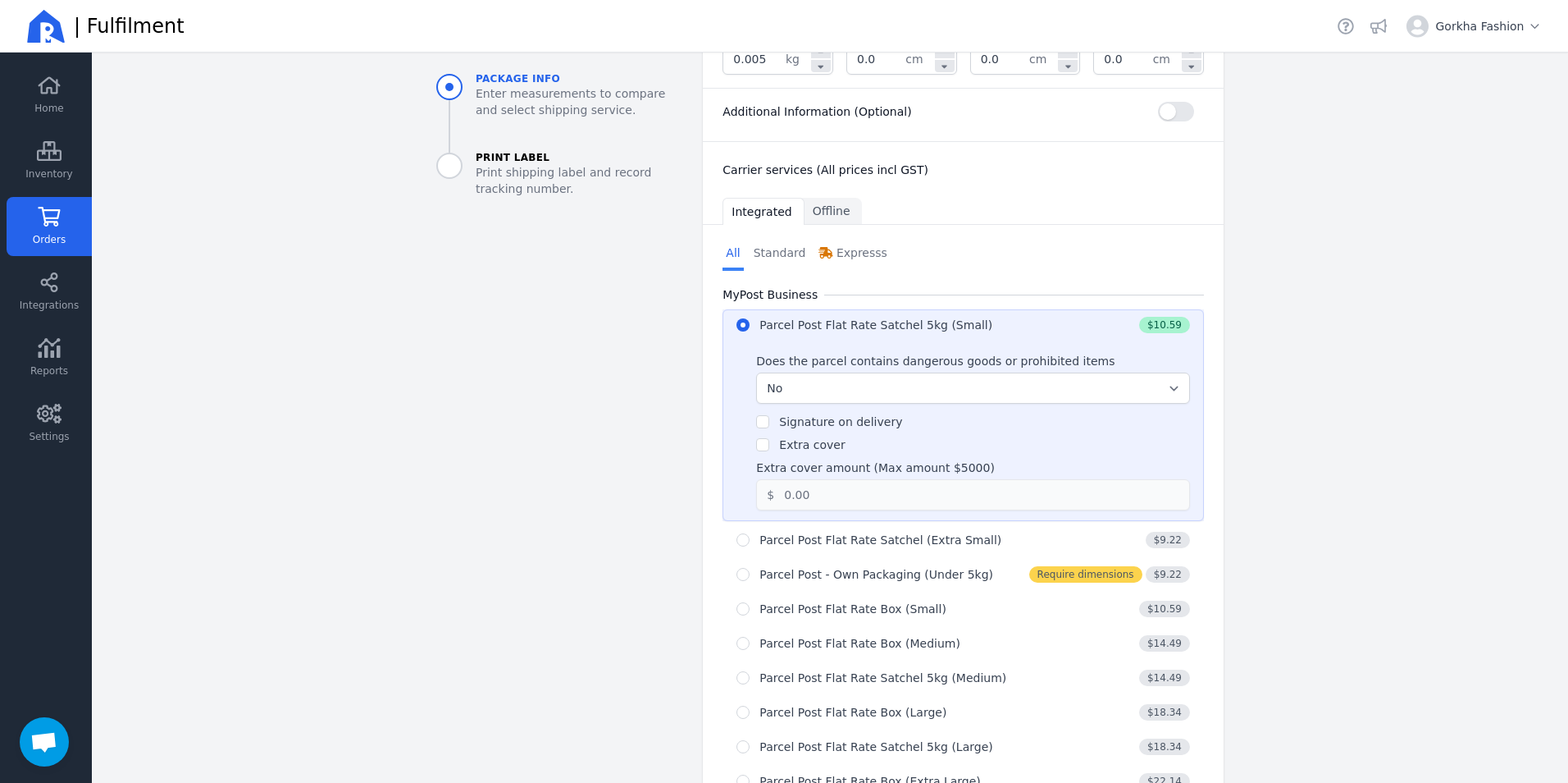
scroll to position [738, 0]
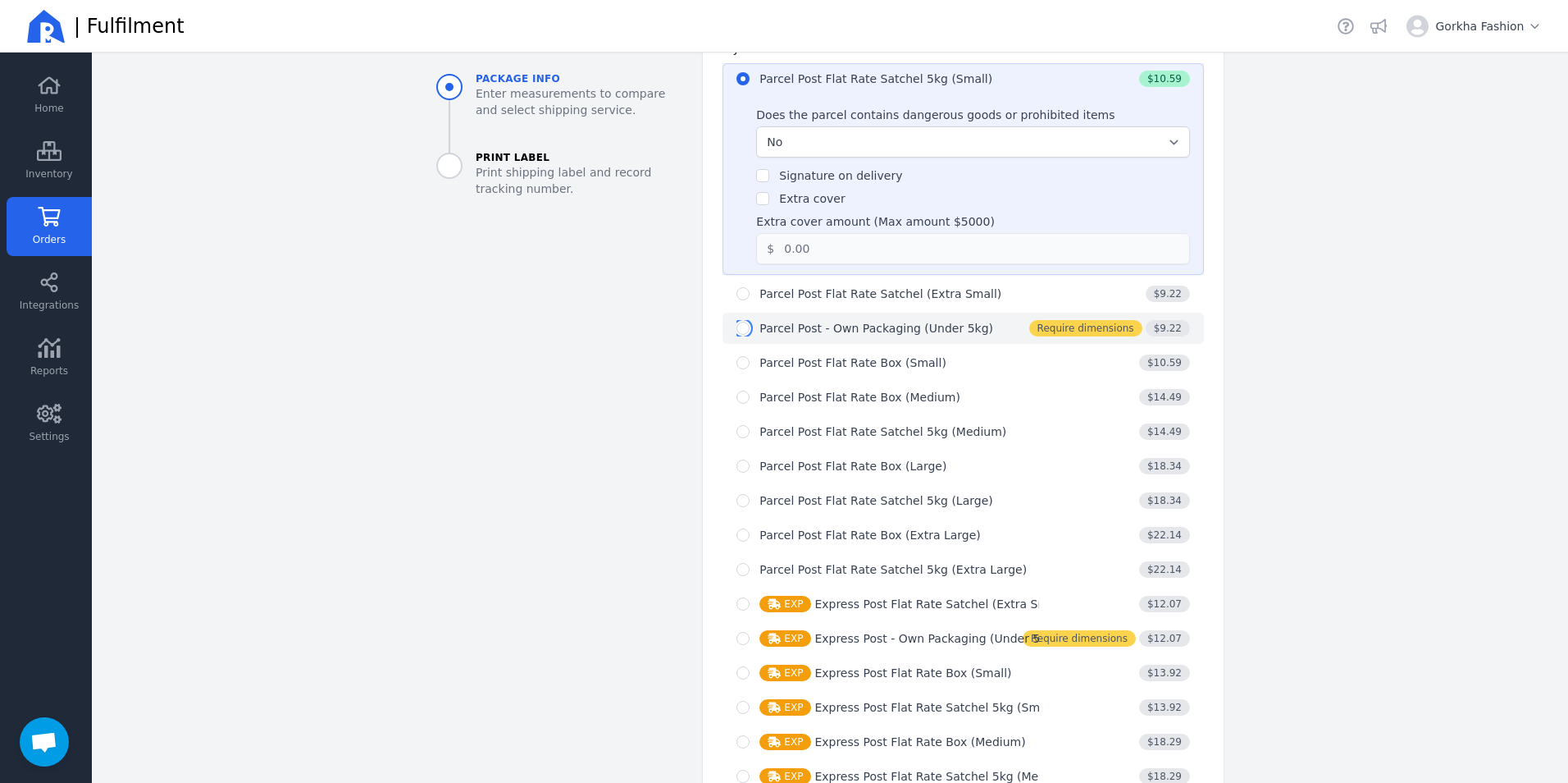
click at [736, 322] on input "radio" at bounding box center [743, 328] width 13 height 13
radio input "true"
radio input "false"
radio input "true"
select select "0"
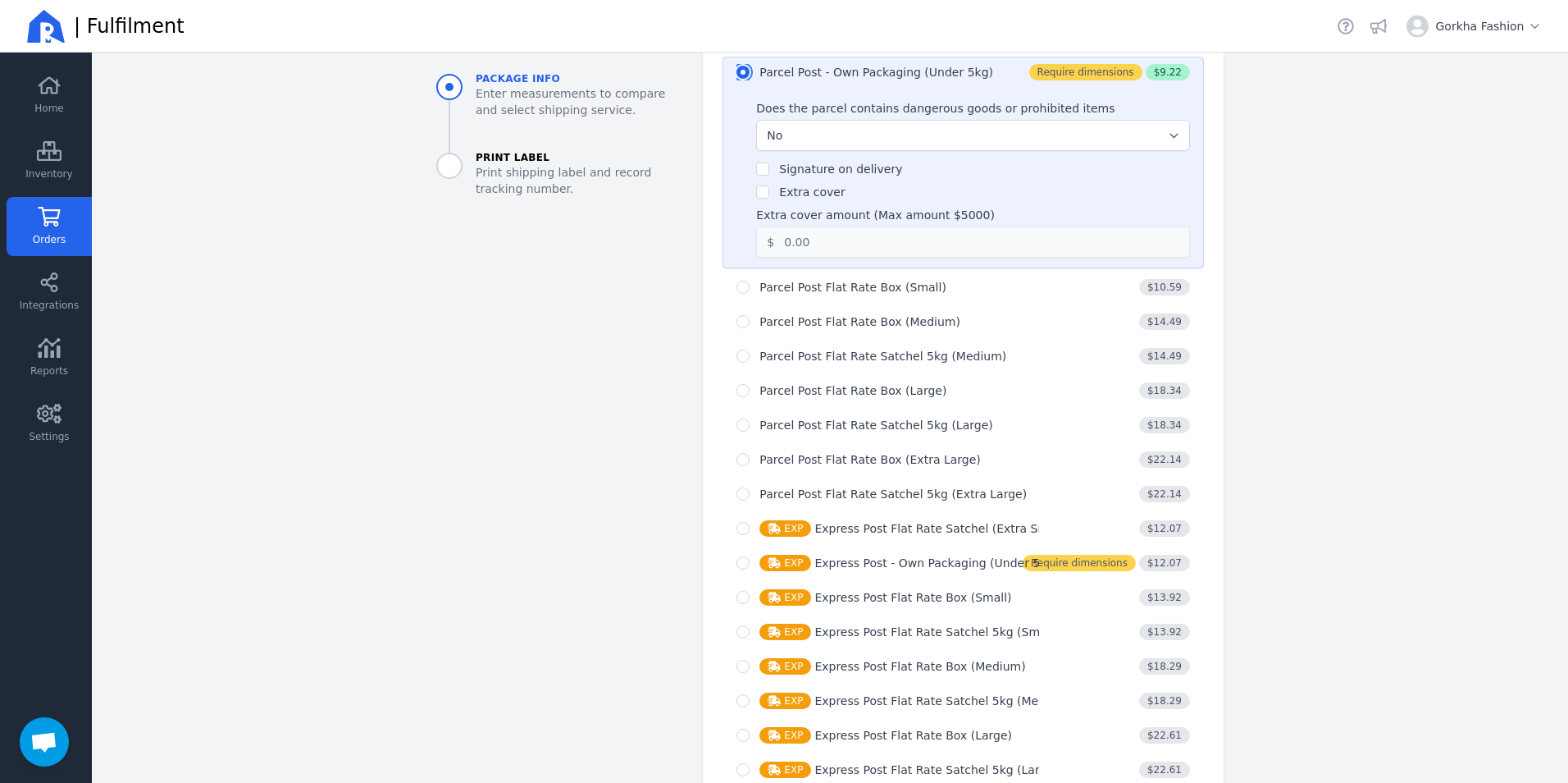
scroll to position [549, 0]
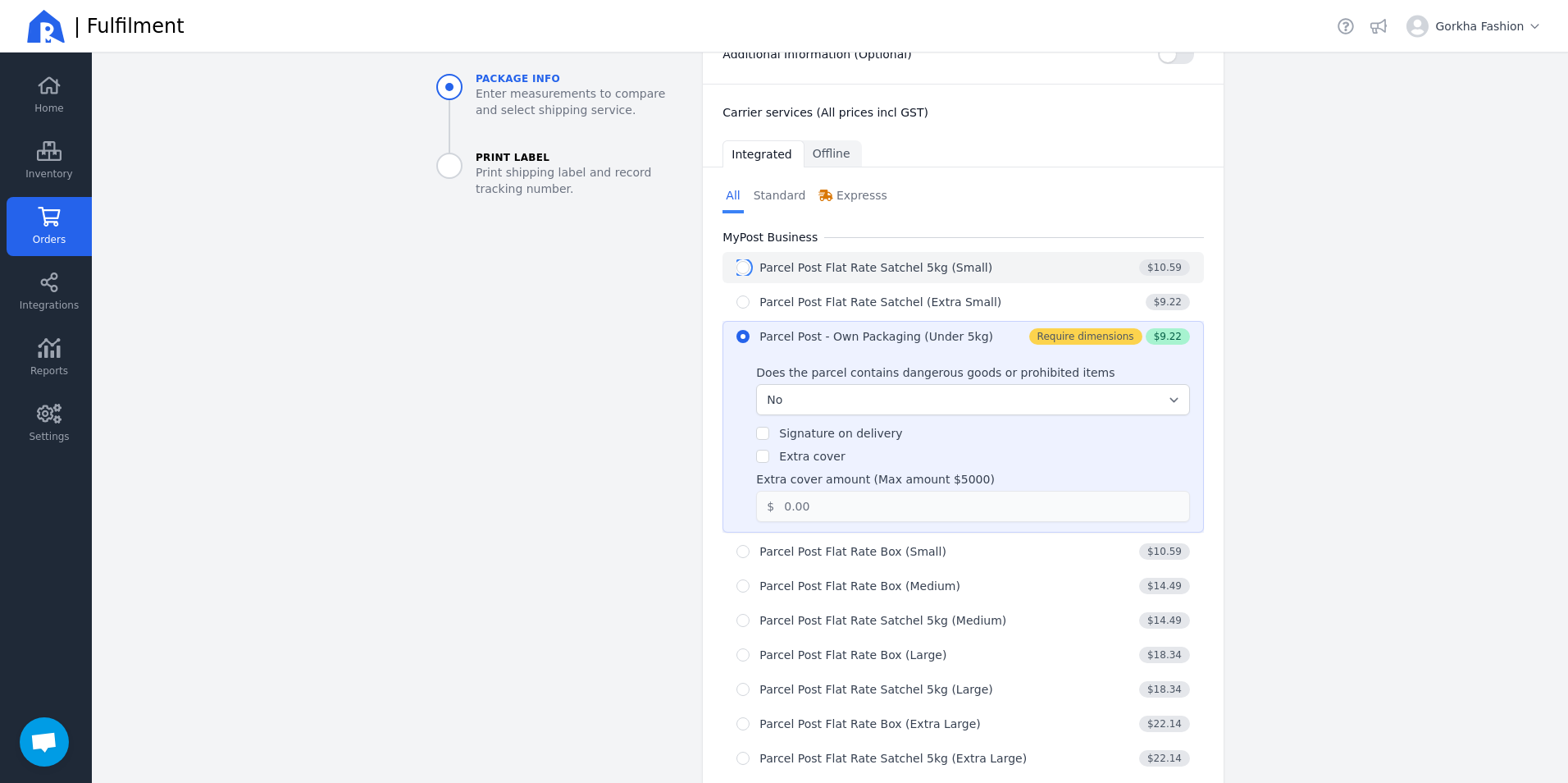
click at [736, 261] on input "radio" at bounding box center [743, 268] width 13 height 13
radio input "true"
radio input "false"
select select "0"
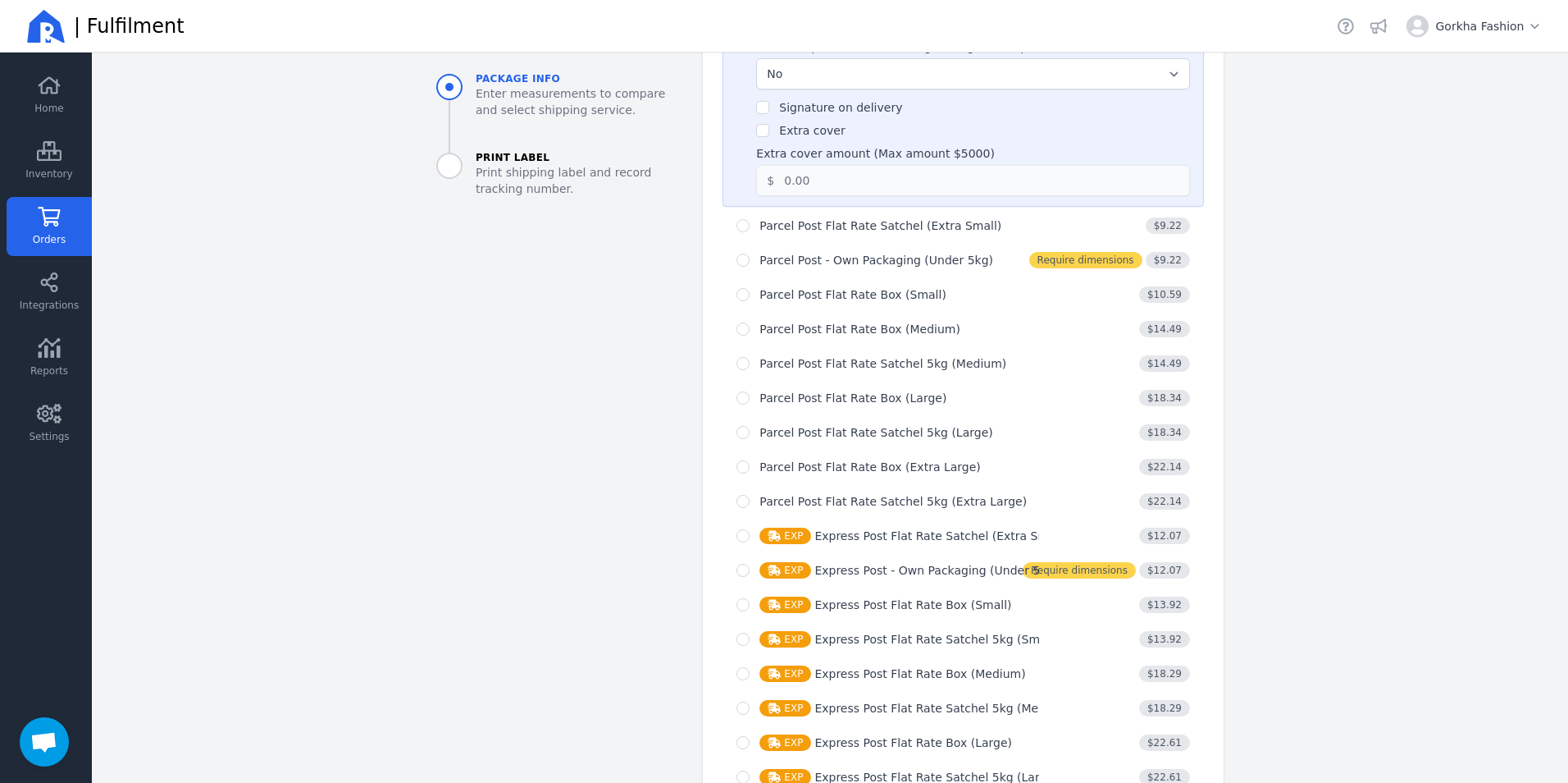
scroll to position [960, 0]
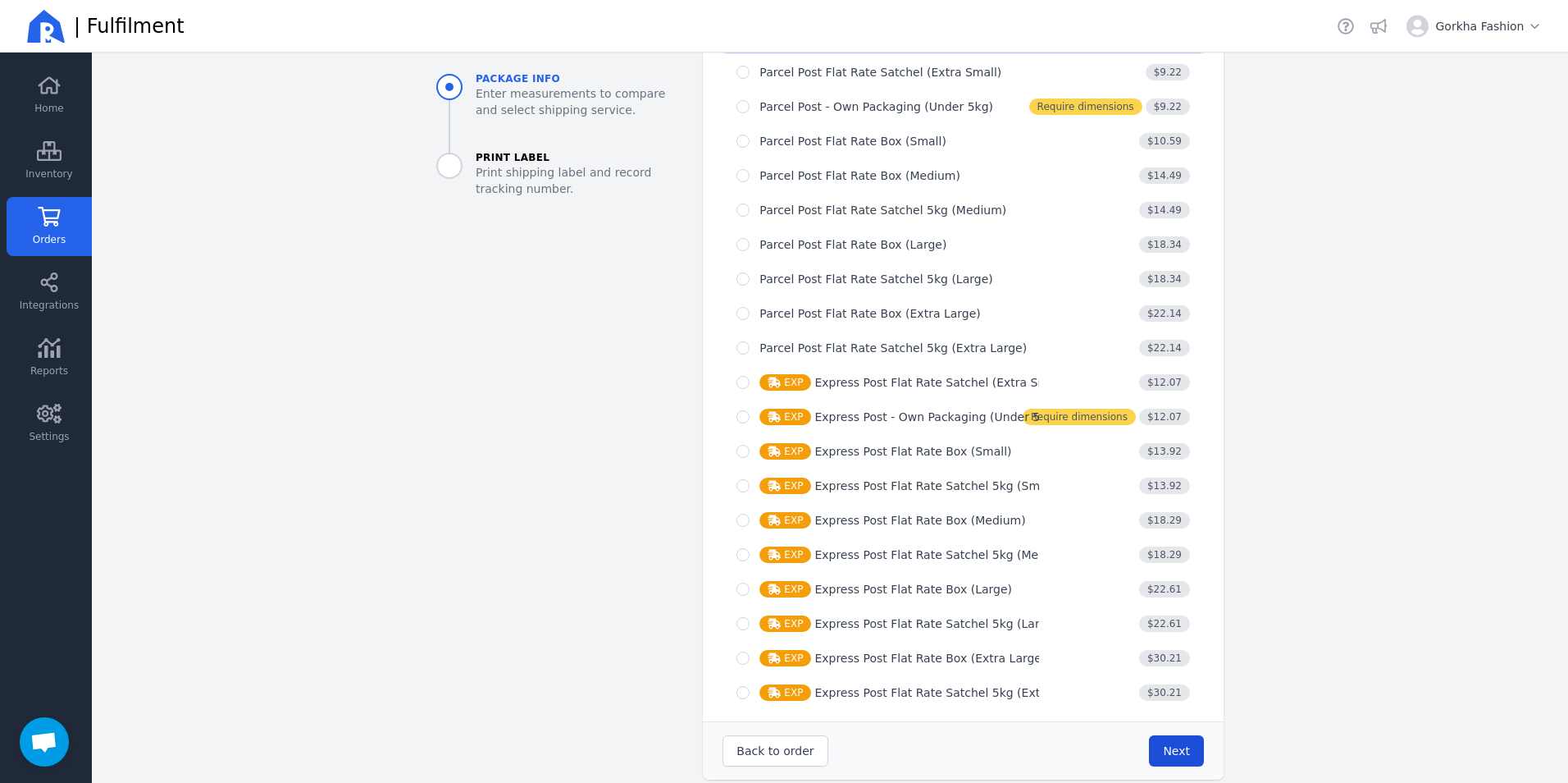
click at [1190, 735] on button "Next" at bounding box center [1177, 750] width 55 height 31
click at [1188, 741] on button "Next" at bounding box center [1177, 750] width 55 height 31
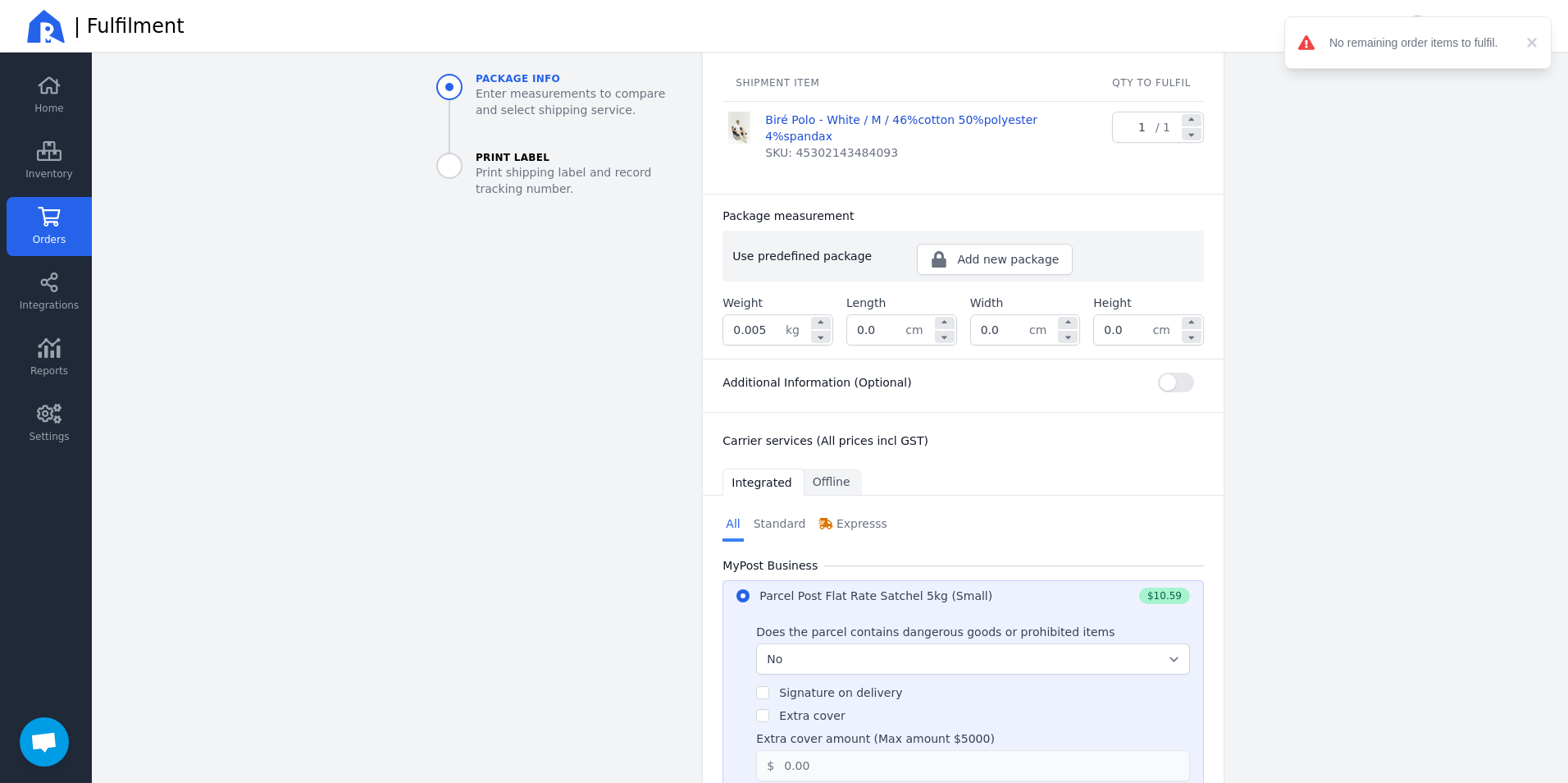
scroll to position [0, 0]
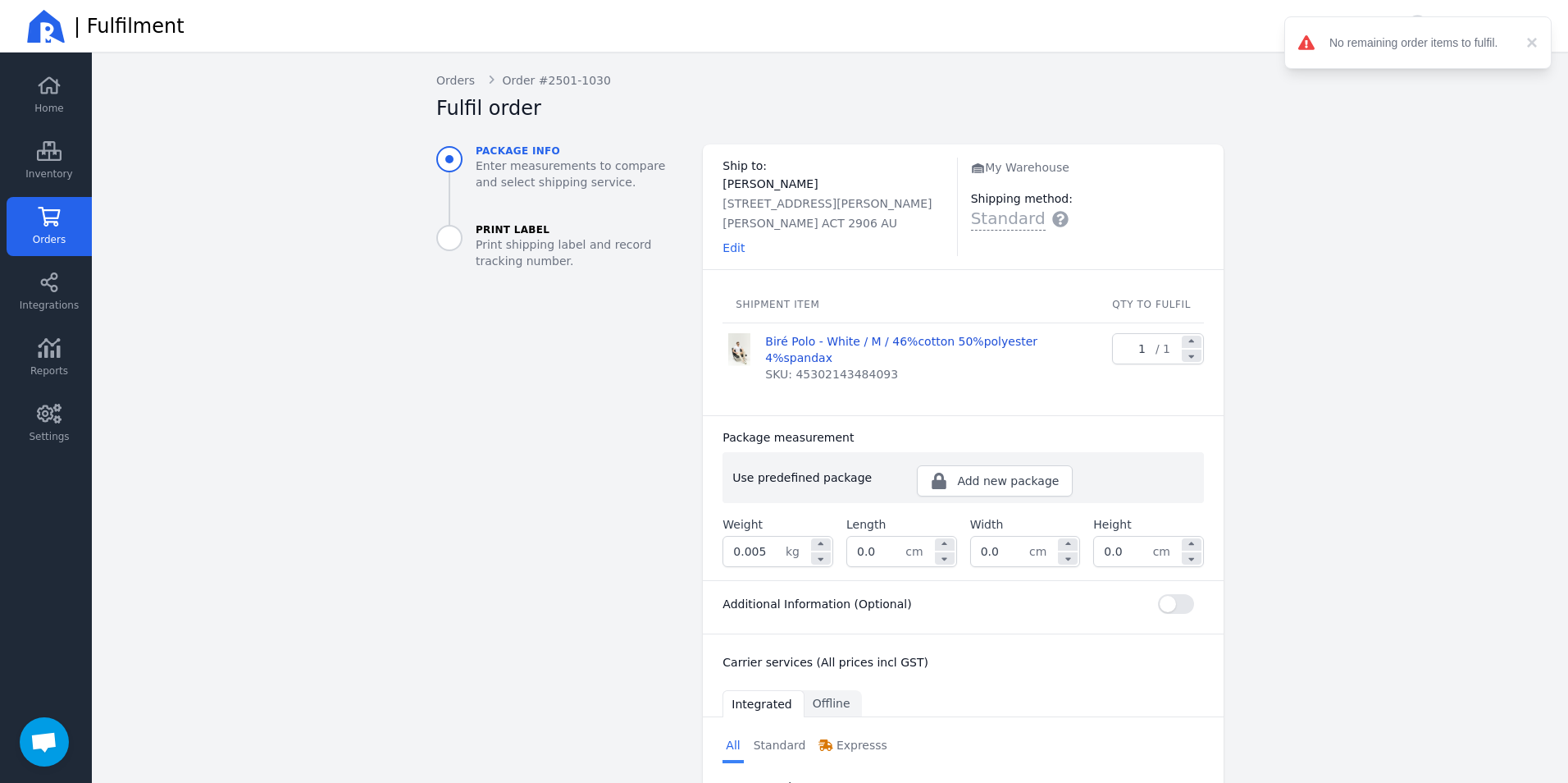
click at [54, 238] on span "Orders" at bounding box center [49, 239] width 33 height 13
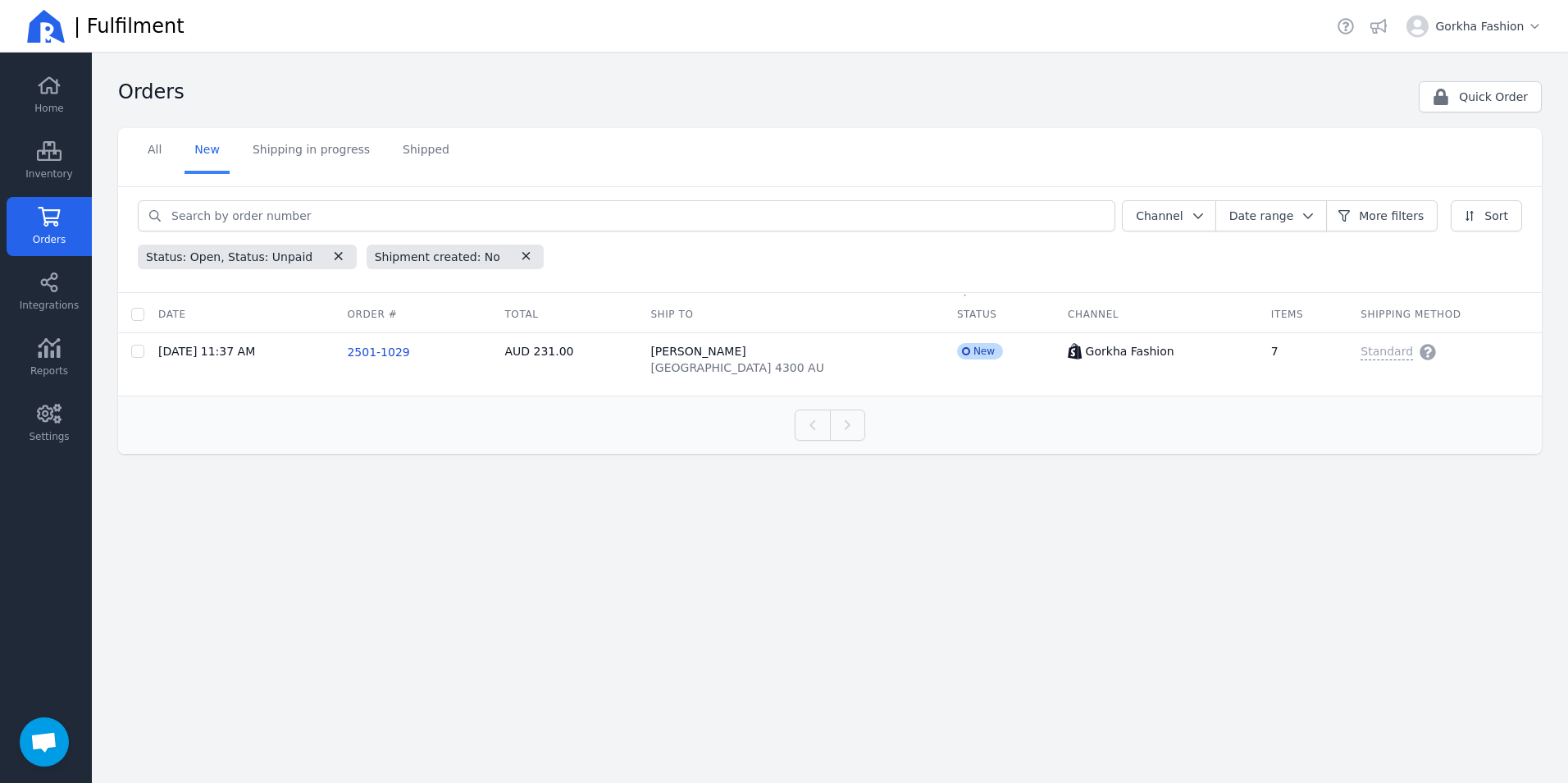
click at [42, 239] on span "Orders" at bounding box center [49, 239] width 33 height 13
click at [420, 160] on link "Shipped" at bounding box center [426, 152] width 67 height 46
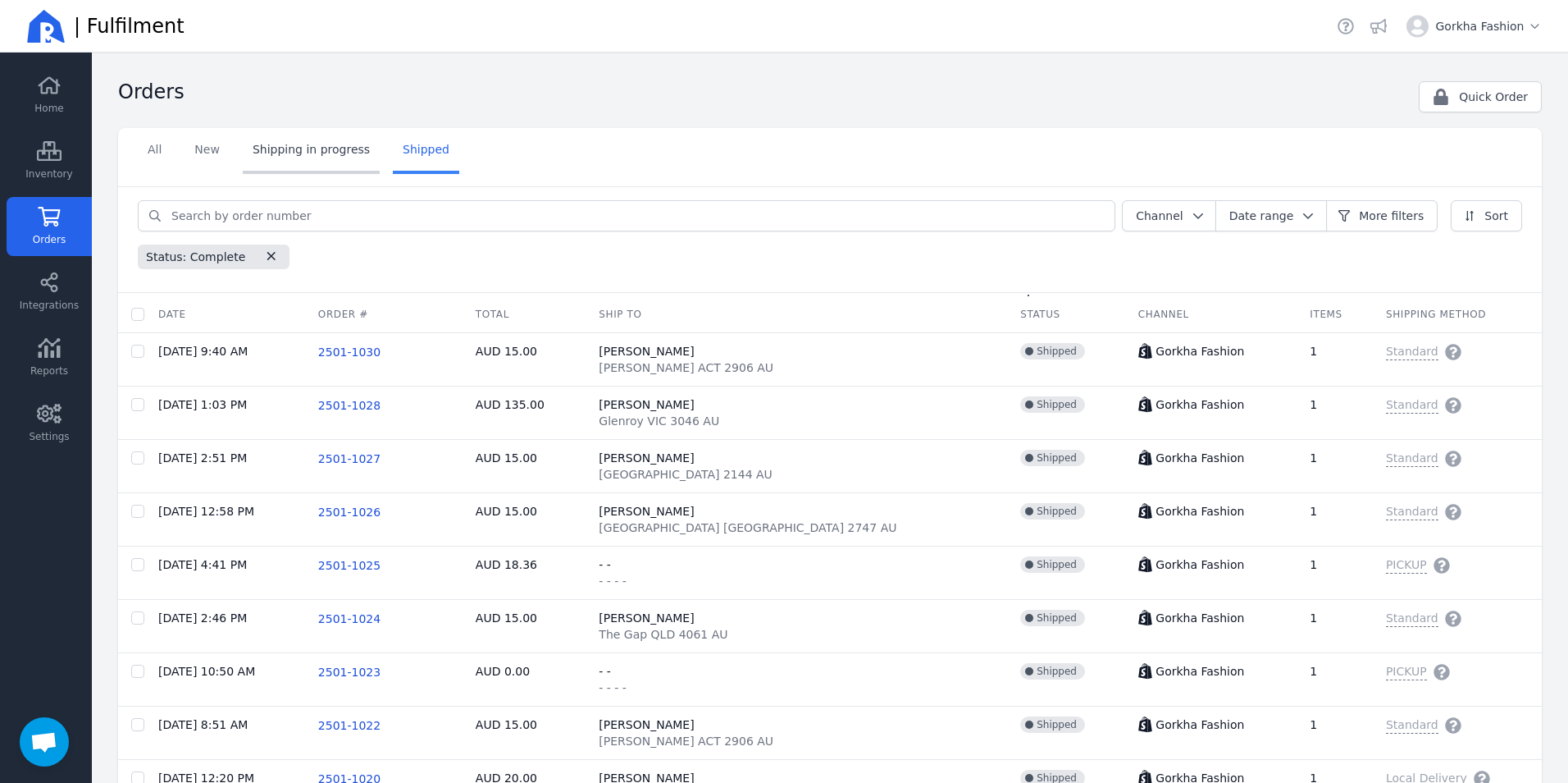
click at [287, 146] on link "Shipping in progress" at bounding box center [311, 152] width 137 height 46
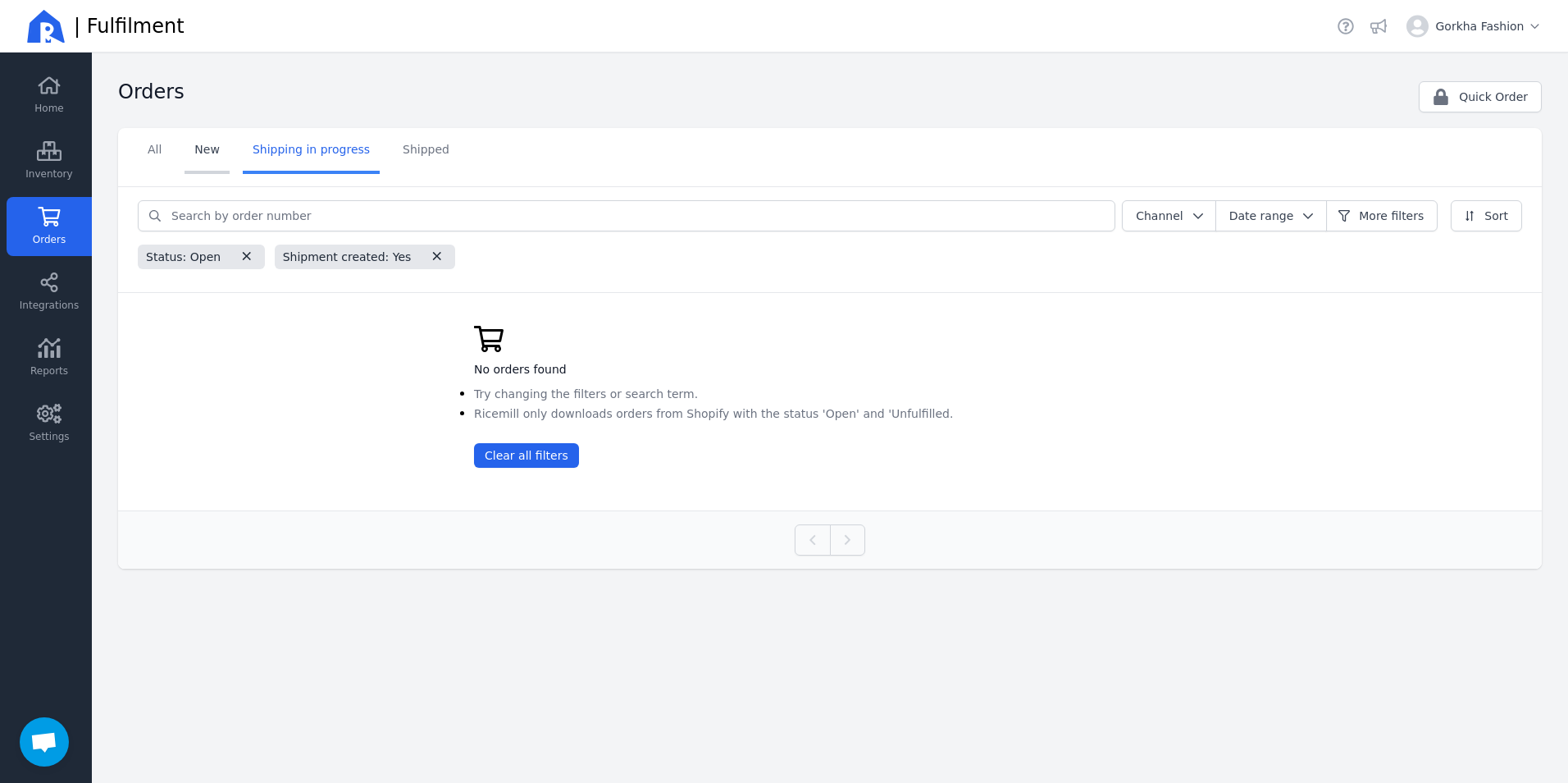
click at [212, 150] on link "New" at bounding box center [207, 152] width 45 height 46
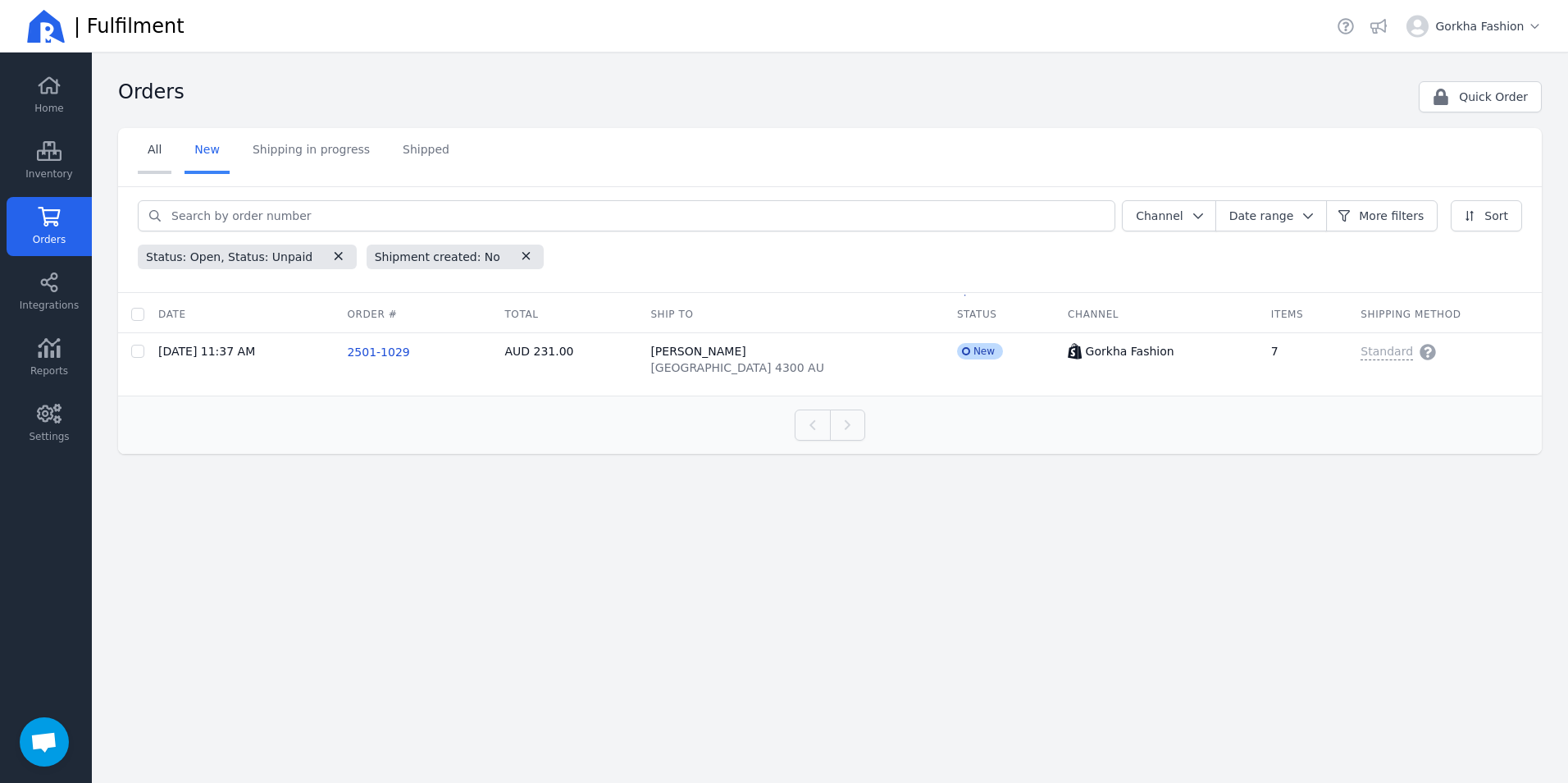
click at [158, 150] on link "All" at bounding box center [155, 152] width 34 height 46
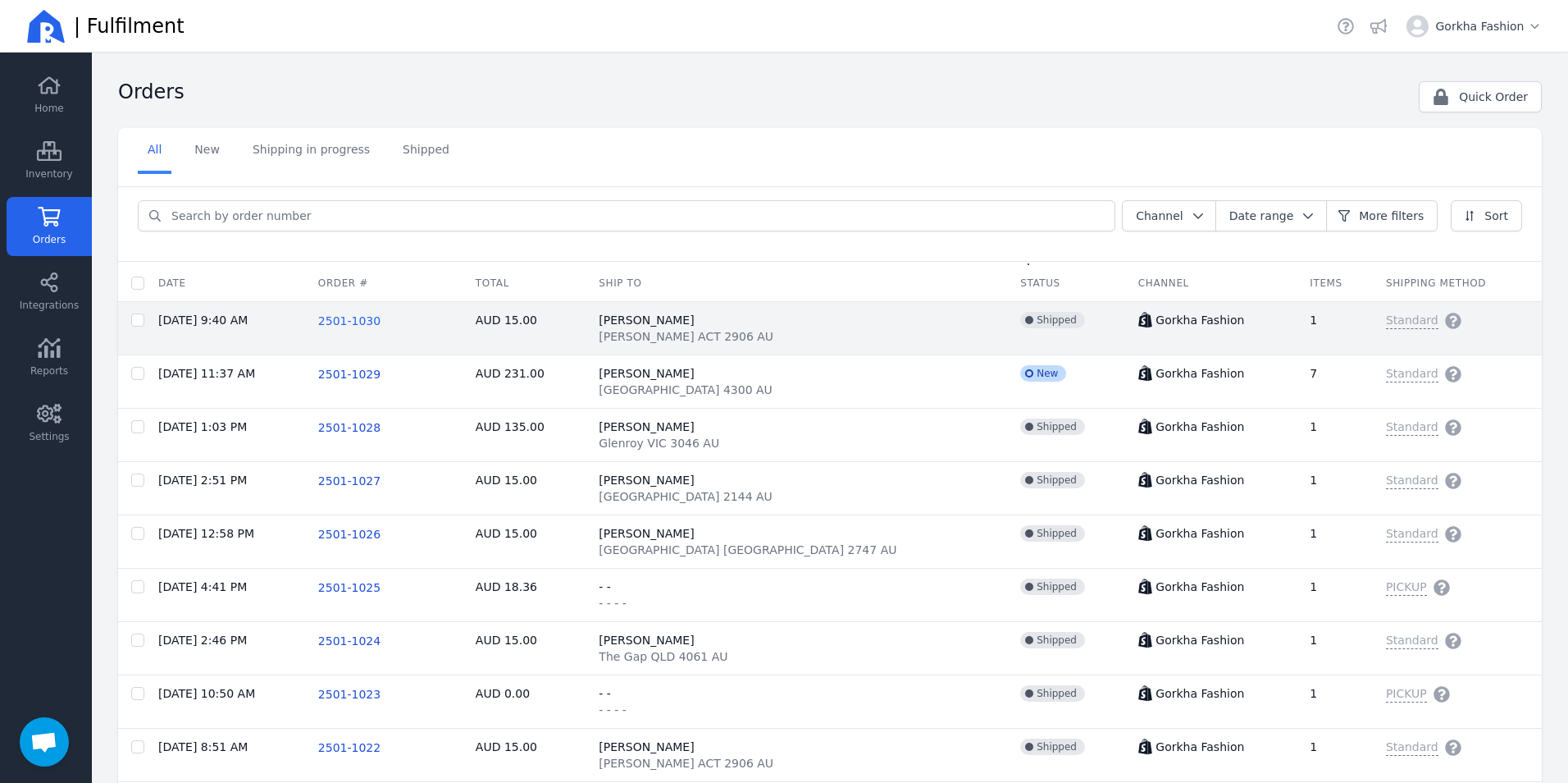
click at [370, 324] on span "2501-1030" at bounding box center [349, 320] width 62 height 13
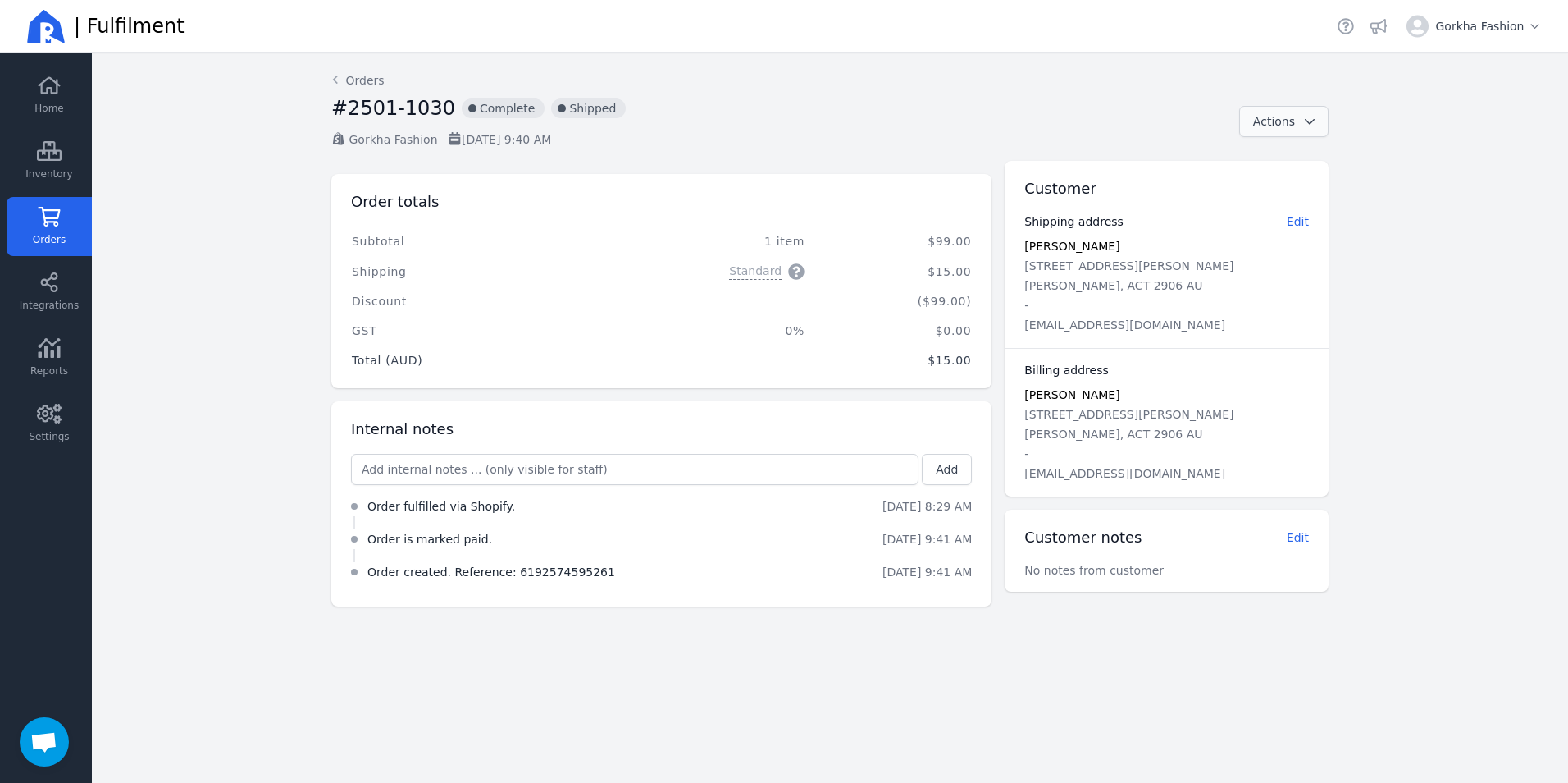
click at [1309, 118] on icon "button" at bounding box center [1309, 121] width 16 height 12
click at [746, 111] on div "#2501-1030 incompleted Complete incompleted Shipped" at bounding box center [779, 113] width 895 height 36
click at [1308, 111] on button "Actions" at bounding box center [1284, 121] width 89 height 31
click at [53, 93] on icon at bounding box center [49, 85] width 22 height 17
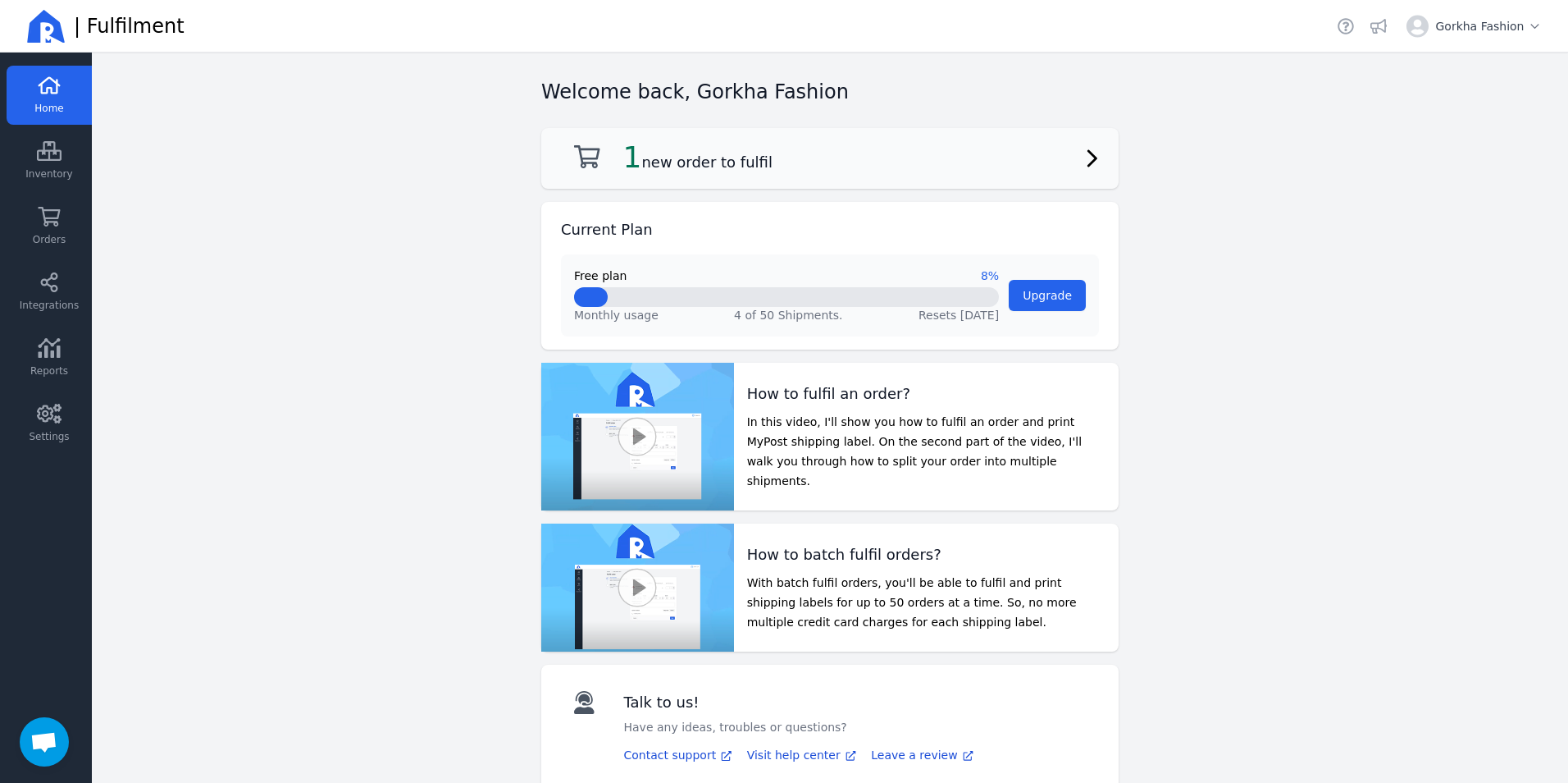
click at [684, 164] on h2 "1 new order to fulfil" at bounding box center [697, 157] width 149 height 33
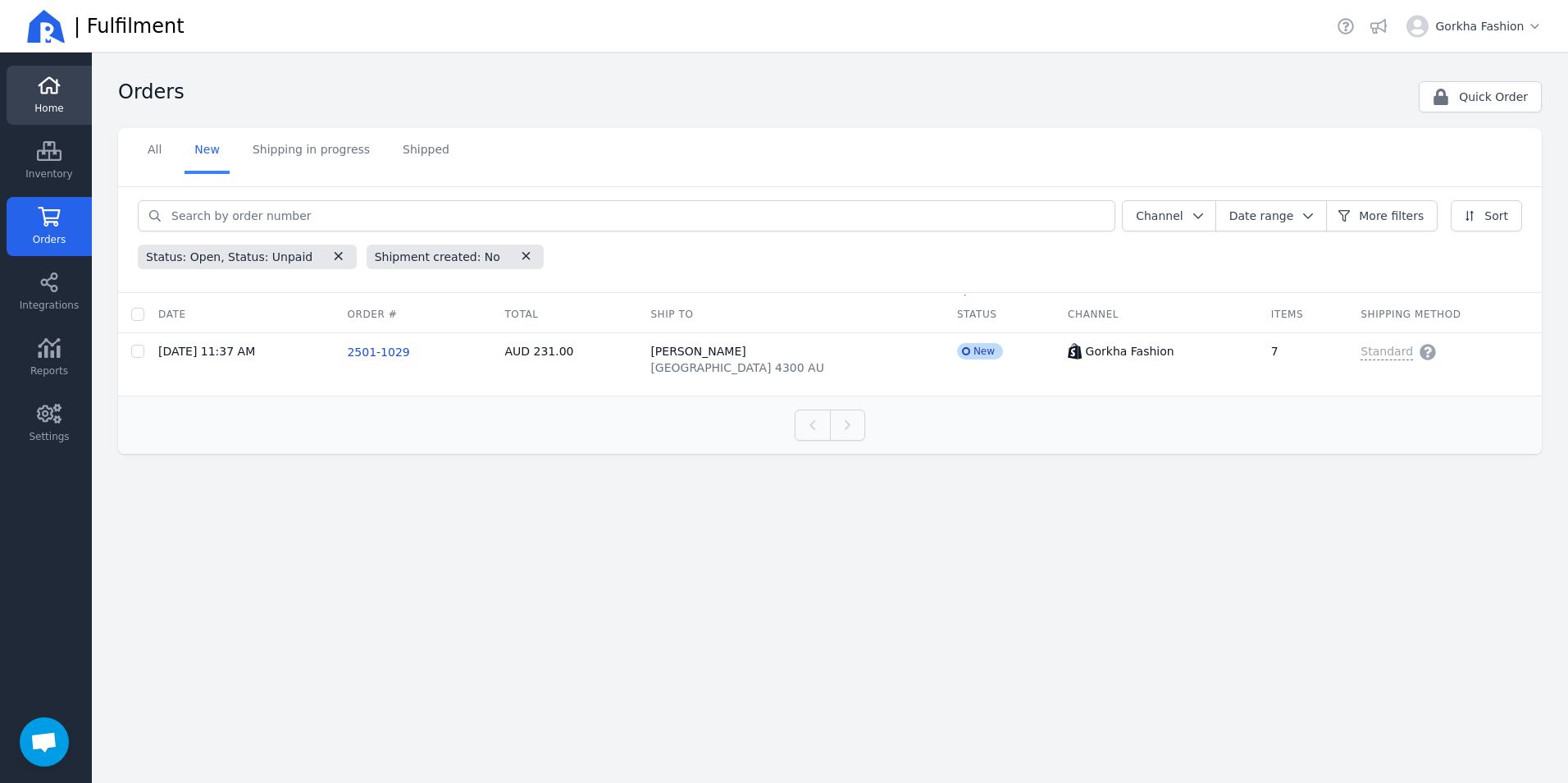
click at [44, 116] on link "Home" at bounding box center [49, 95] width 86 height 59
